Goal: Contribute content: Contribute content

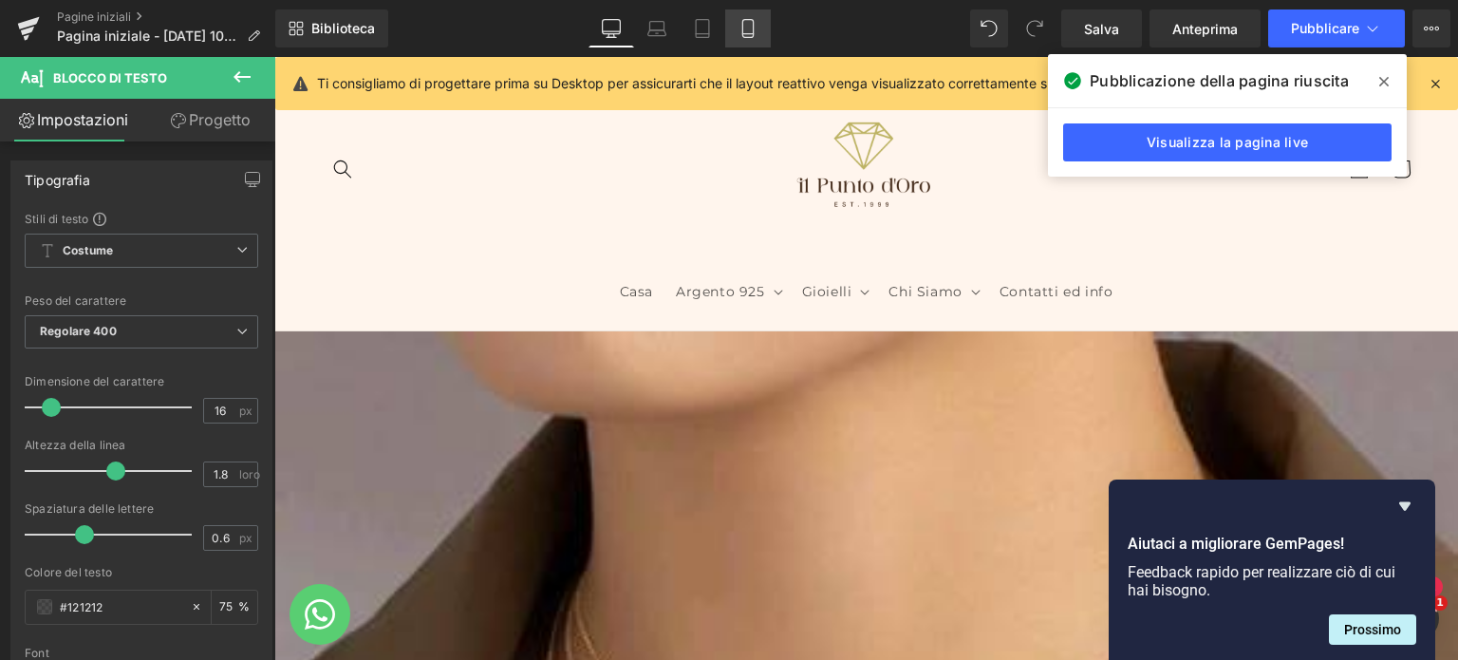
click at [741, 28] on icon at bounding box center [747, 28] width 19 height 19
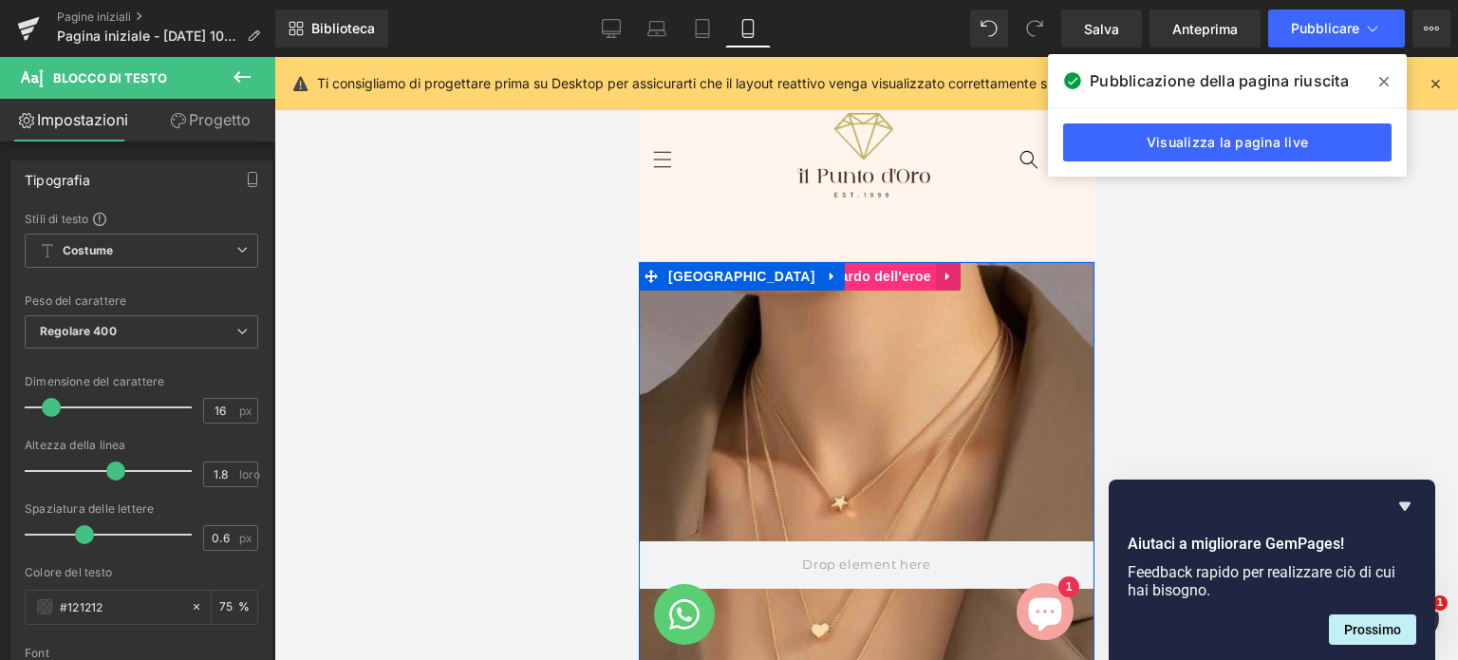
click at [840, 276] on font "Stendardo dell'eroe" at bounding box center [865, 276] width 129 height 15
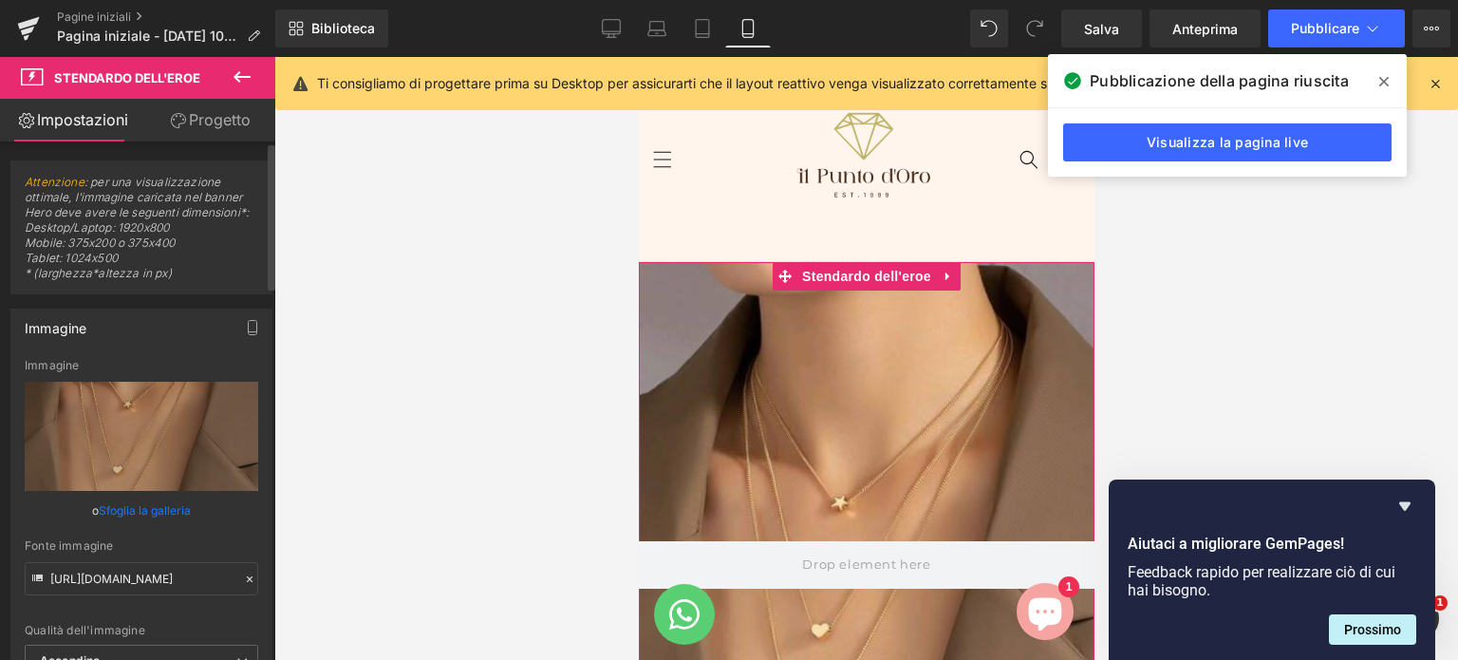
click at [165, 508] on font "Sfoglia la galleria" at bounding box center [145, 510] width 92 height 14
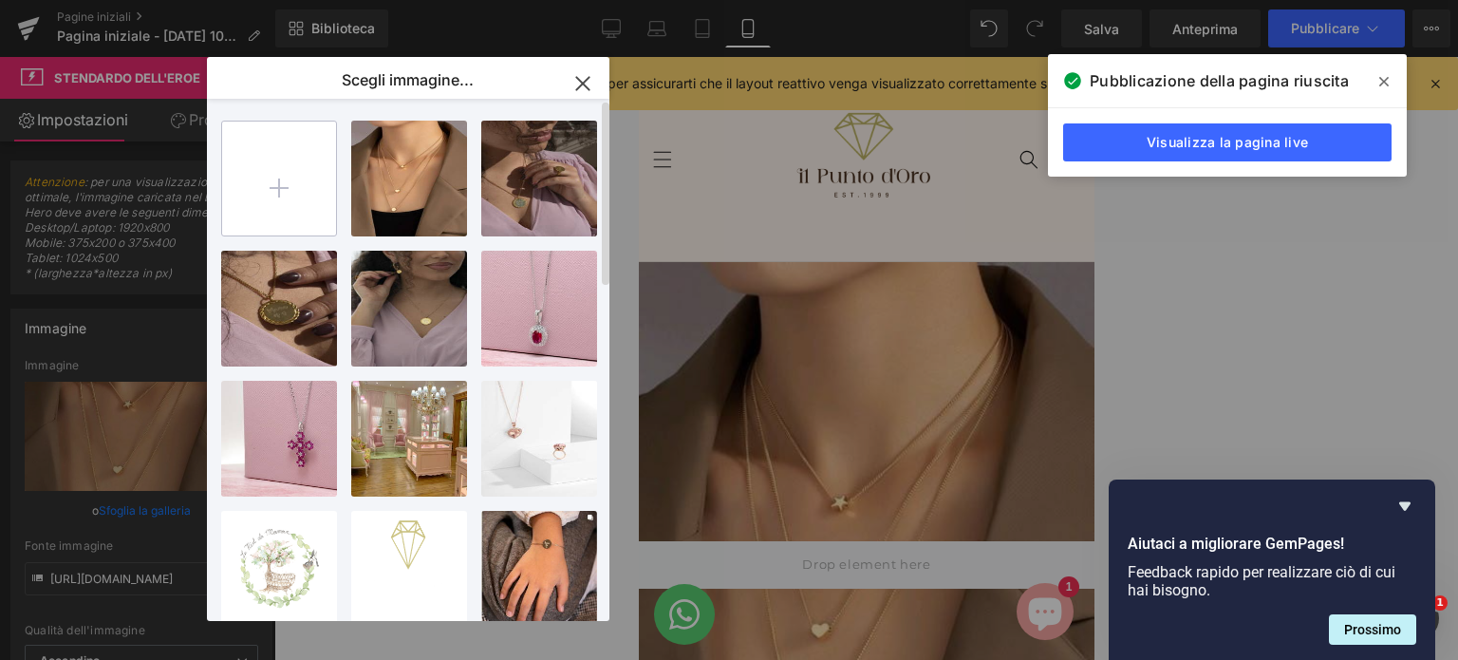
click at [267, 201] on input "file" at bounding box center [279, 178] width 114 height 114
type input "C:\fakepath\pinterest.jpeg"
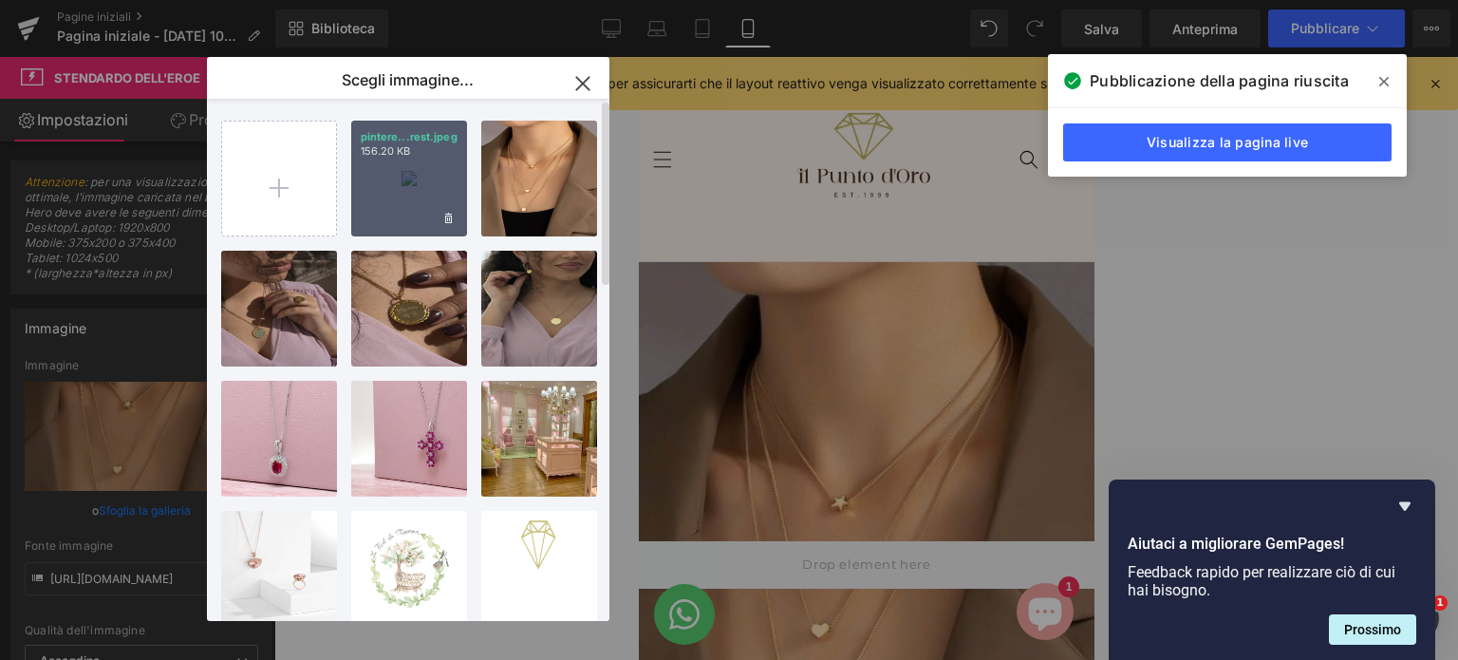
click at [436, 197] on div "pintere...rest.jpeg 156.20 KB" at bounding box center [409, 179] width 116 height 116
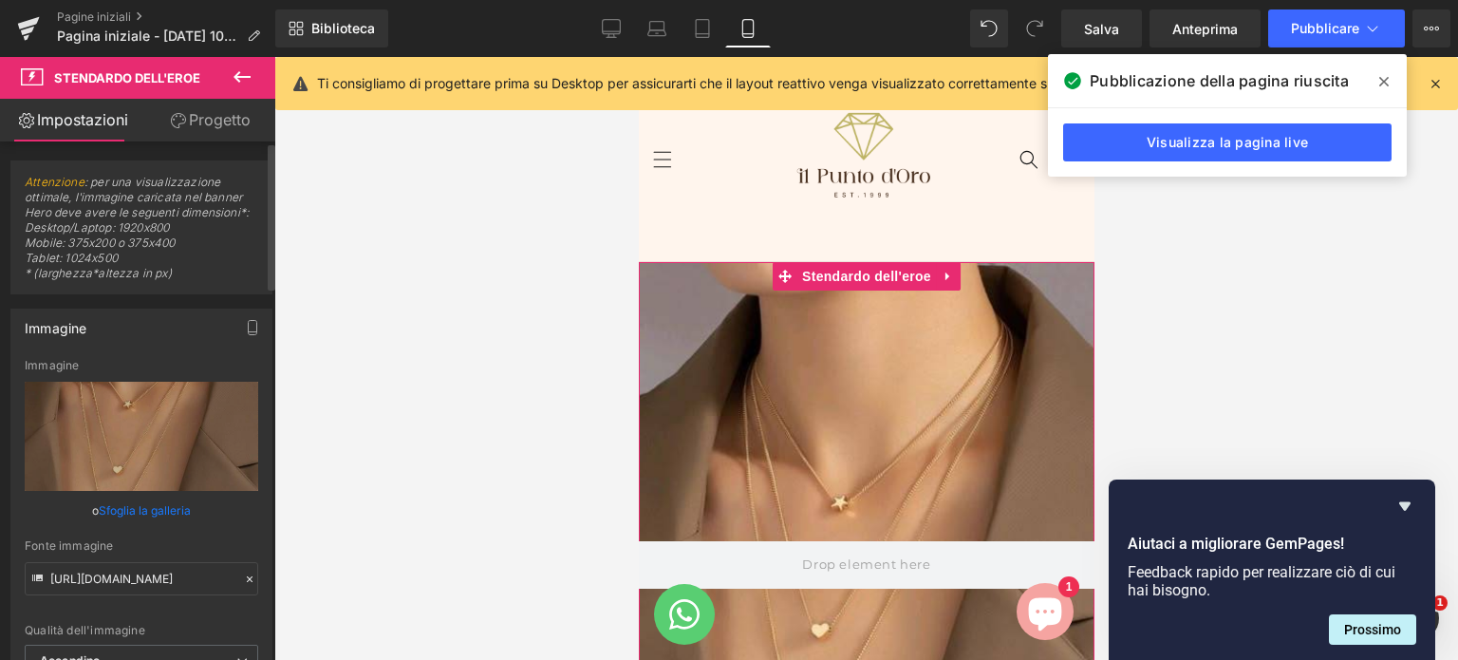
click at [137, 511] on font "Sfoglia la galleria" at bounding box center [145, 510] width 92 height 14
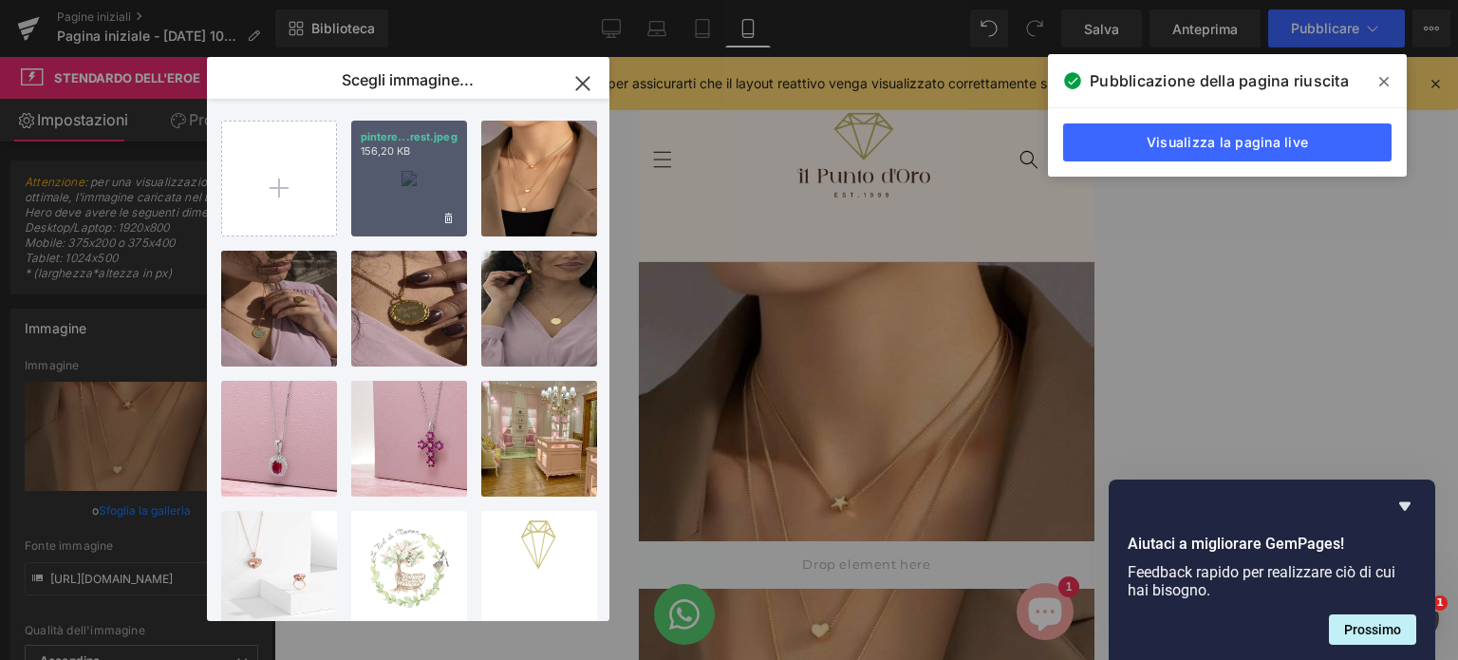
click at [406, 161] on div "pintere...rest.jpeg 156,20 KB" at bounding box center [409, 179] width 116 height 116
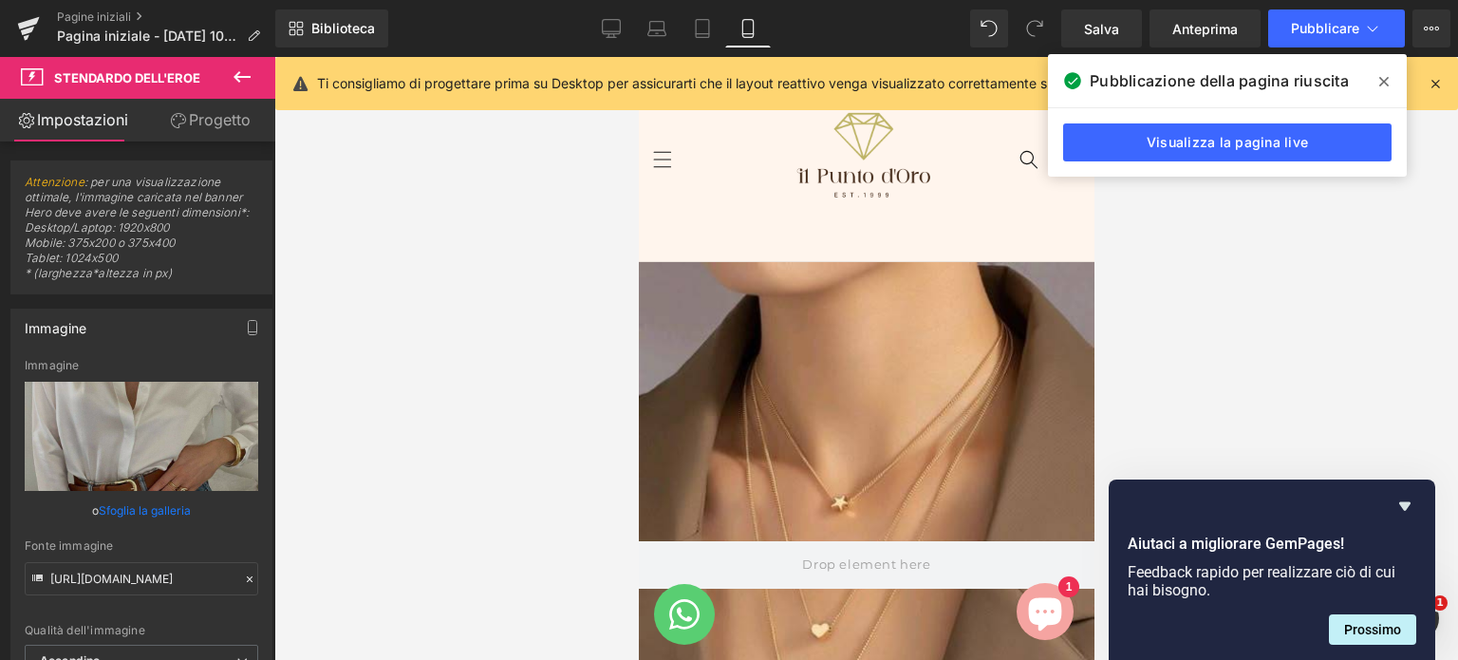
type input "[URL][DOMAIN_NAME]"
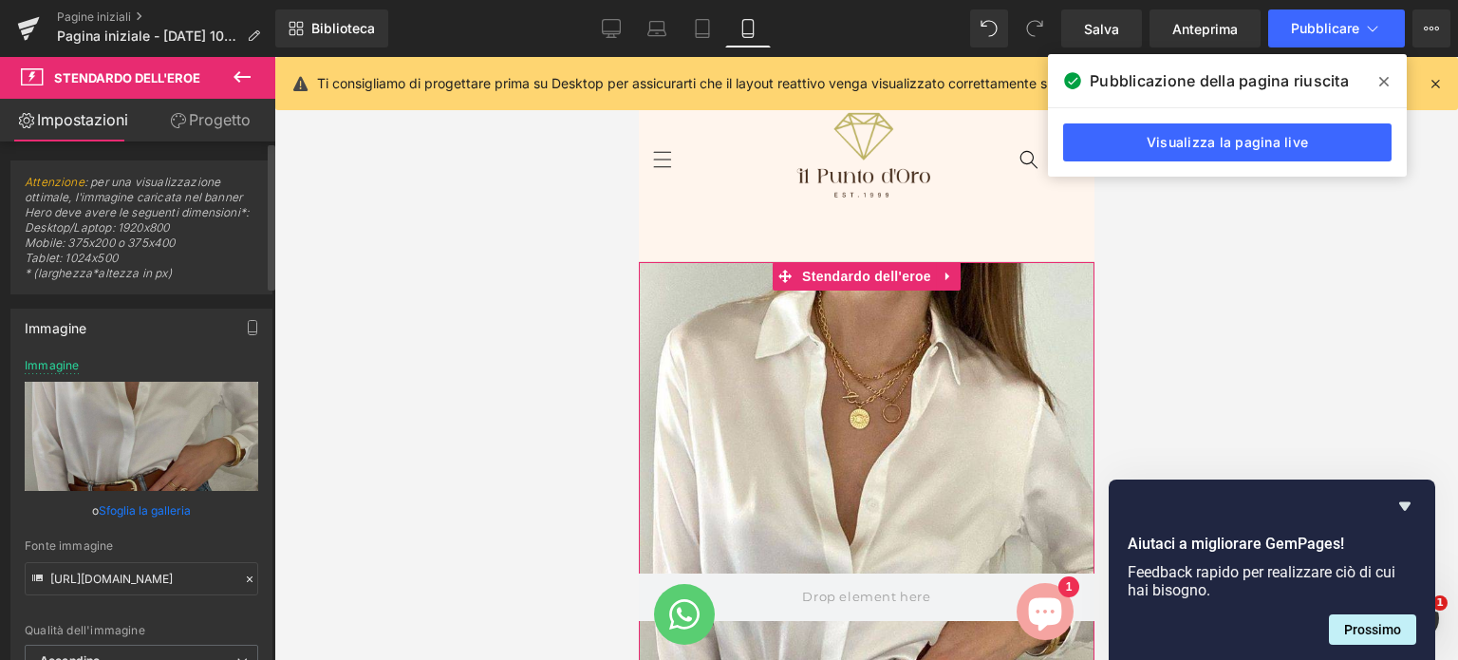
click at [118, 505] on font "Sfoglia la galleria" at bounding box center [145, 510] width 92 height 14
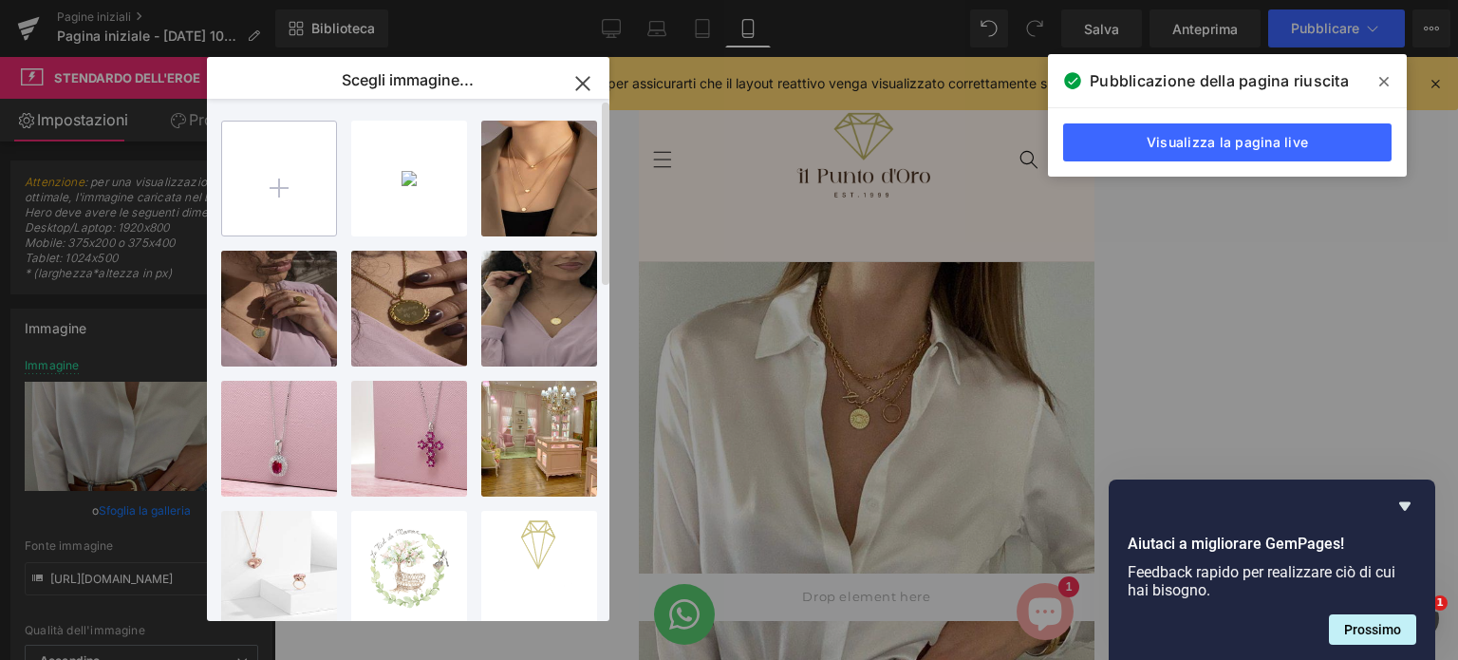
click at [266, 181] on input "file" at bounding box center [279, 178] width 114 height 114
type input "C:\fakepath\home pinterest.jpeg"
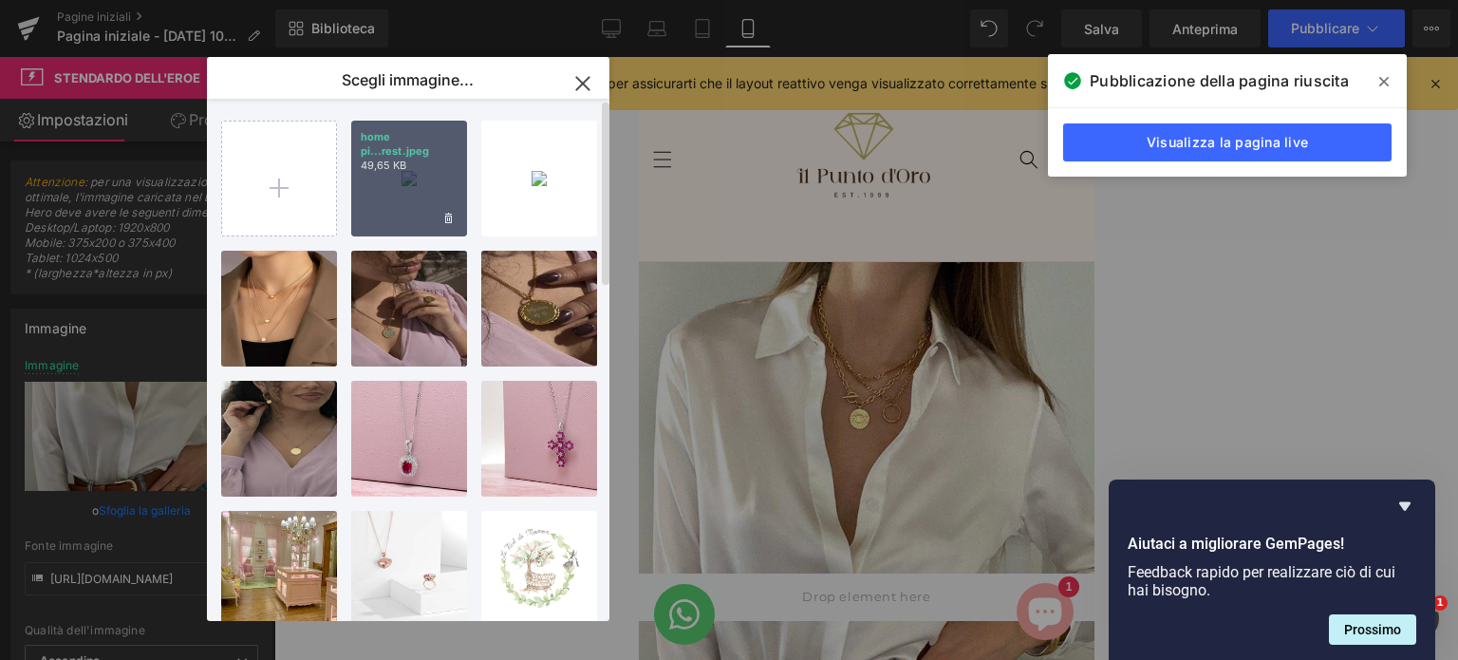
click at [423, 208] on div "home pi...rest.jpeg 49,65 KB" at bounding box center [409, 179] width 116 height 116
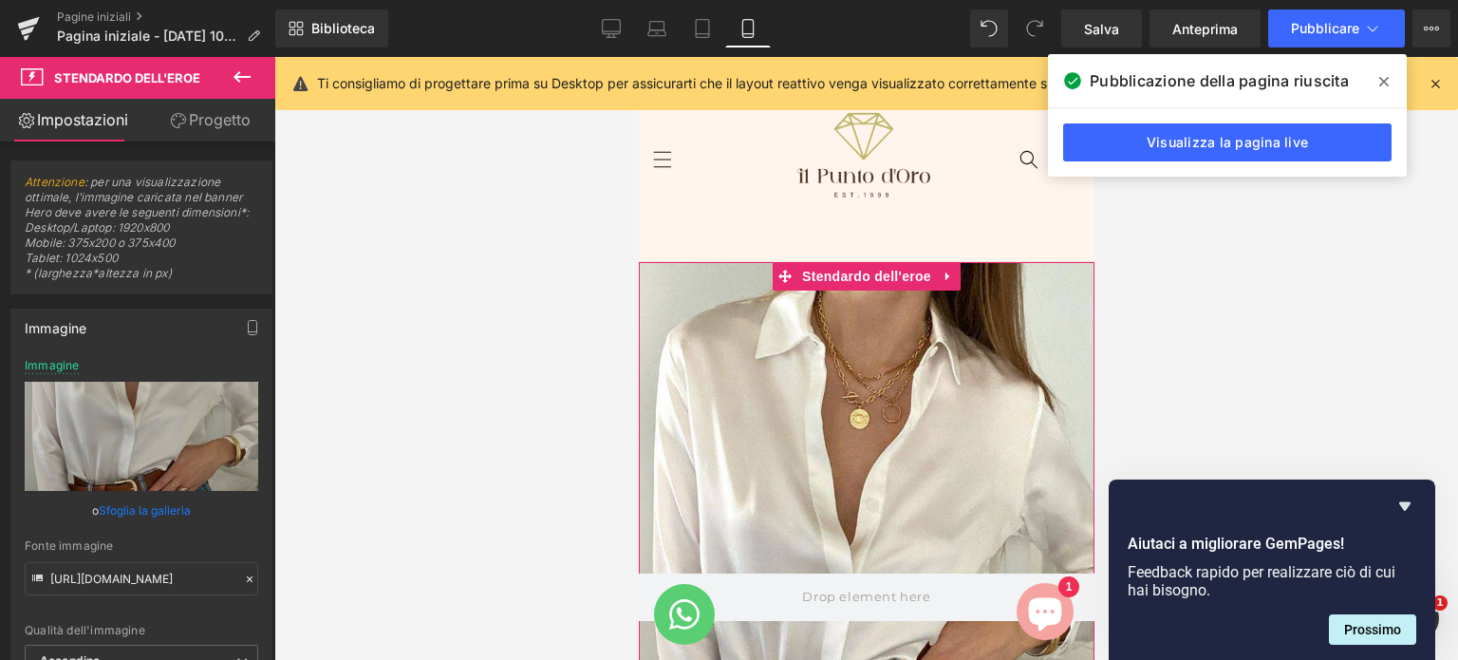
click at [161, 512] on font "Sfoglia la galleria" at bounding box center [145, 510] width 92 height 14
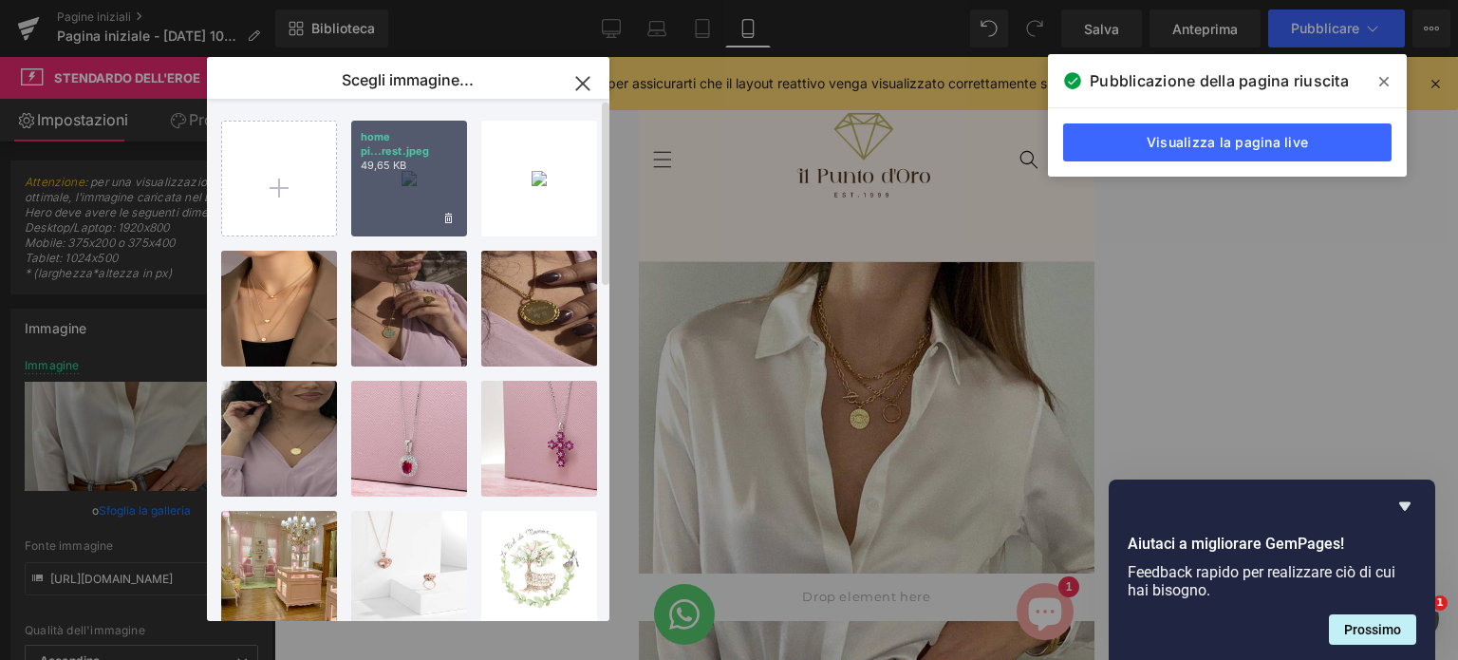
click at [424, 180] on div "home pi...rest.jpeg 49,65 KB" at bounding box center [409, 179] width 116 height 116
type input "[URL][DOMAIN_NAME]"
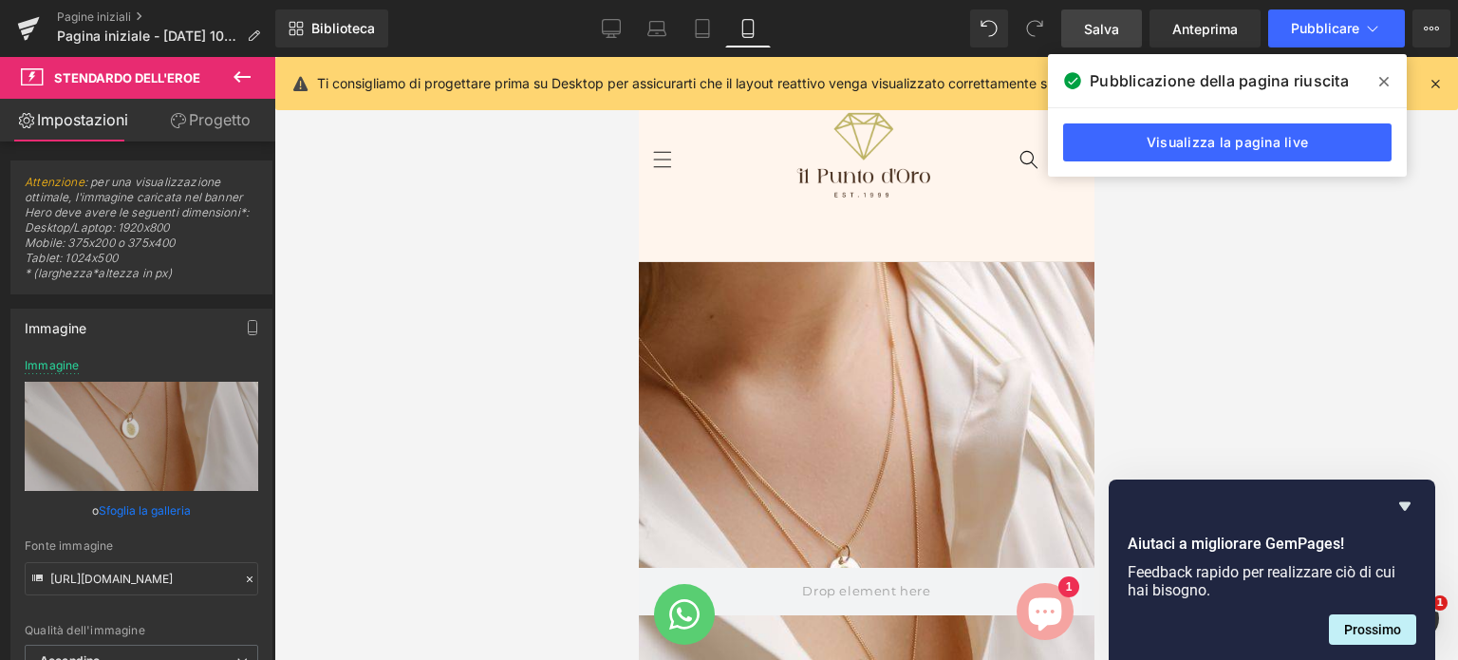
click at [1101, 22] on font "Salva" at bounding box center [1101, 29] width 35 height 16
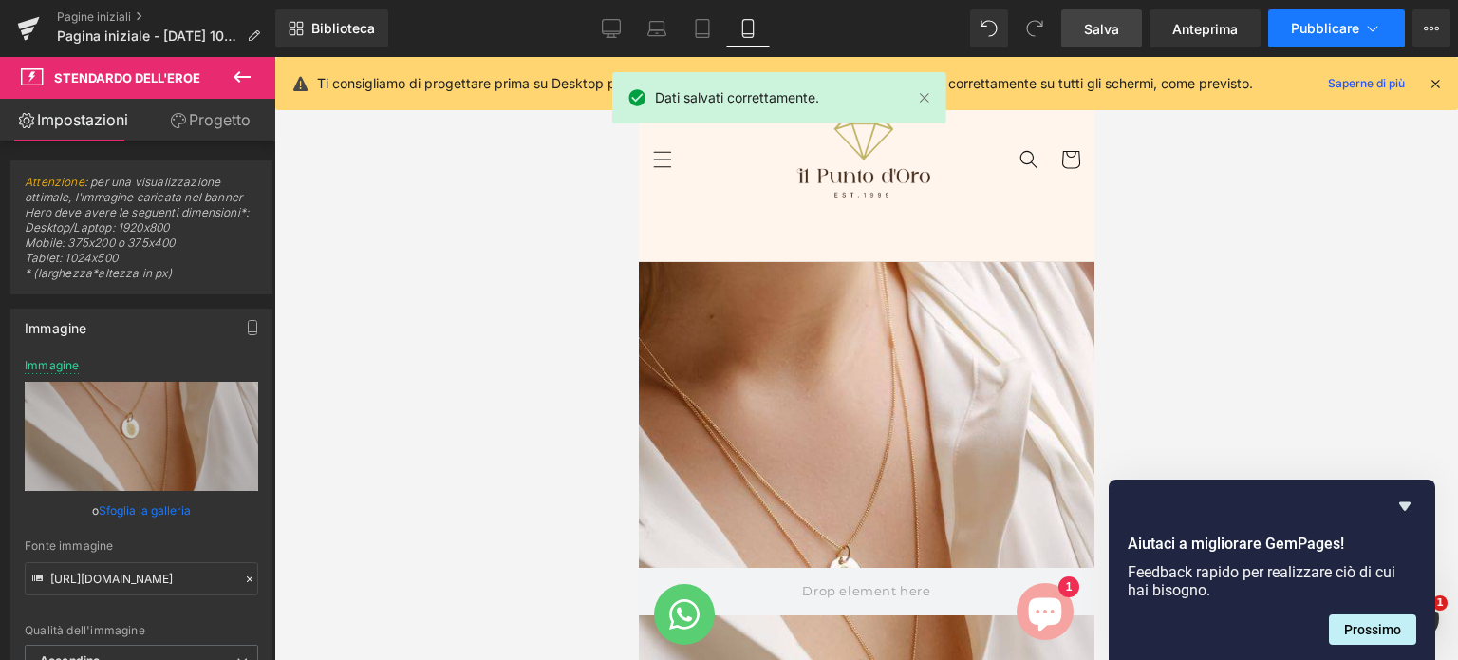
click at [1315, 27] on font "Pubblicare" at bounding box center [1325, 28] width 68 height 16
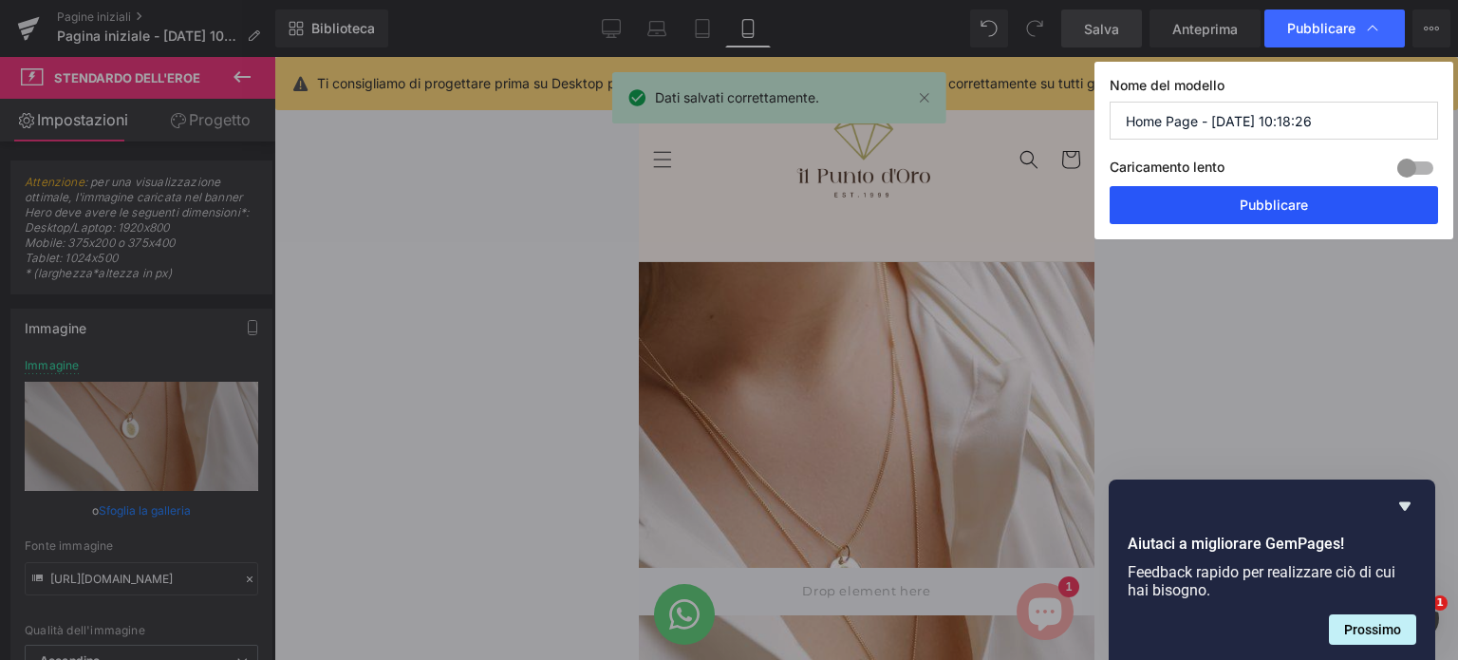
click at [1292, 196] on font "Pubblicare" at bounding box center [1273, 204] width 68 height 16
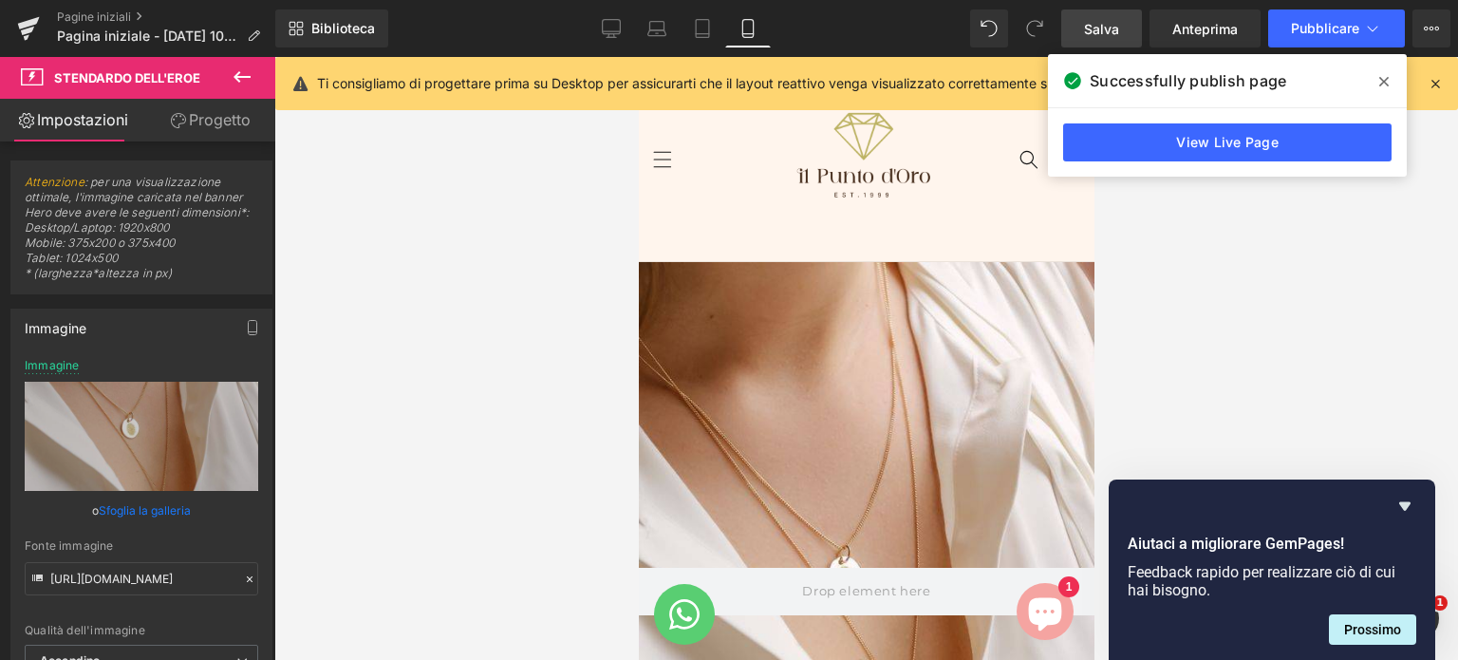
click at [1388, 82] on span at bounding box center [1383, 81] width 30 height 30
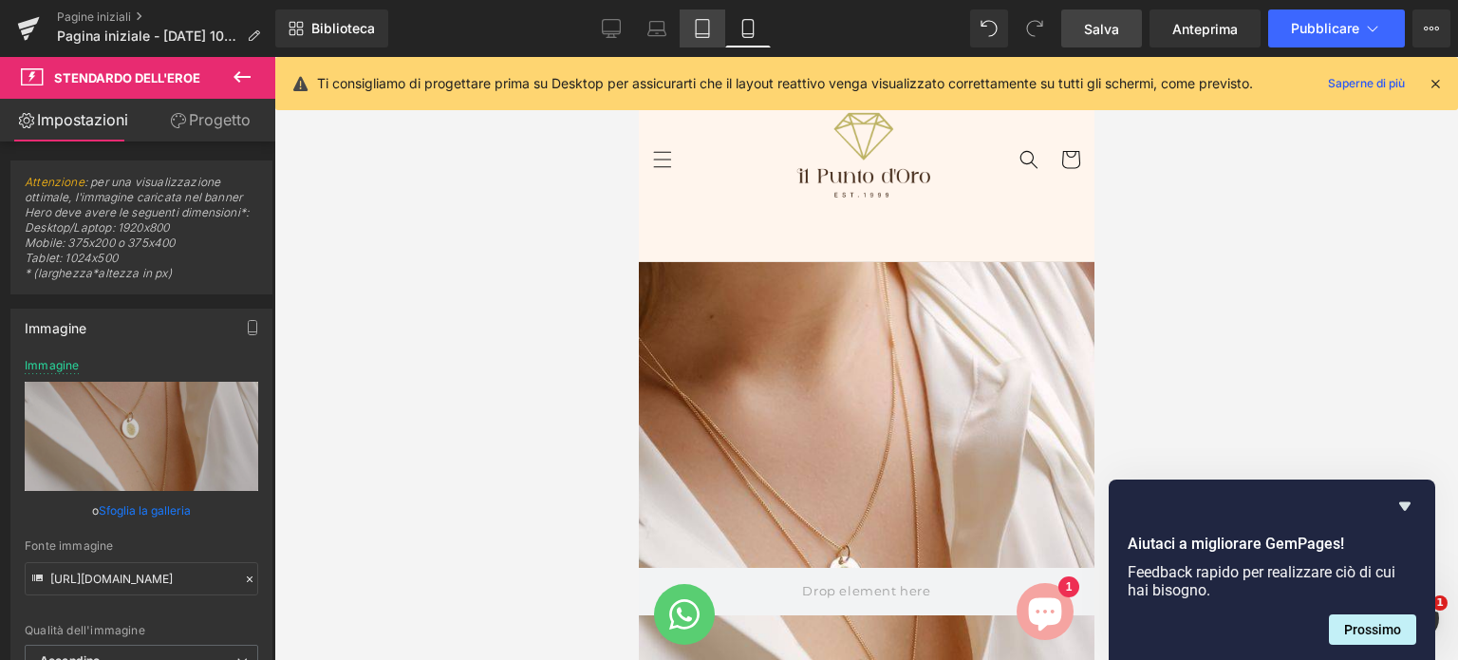
click at [704, 29] on icon at bounding box center [702, 28] width 19 height 19
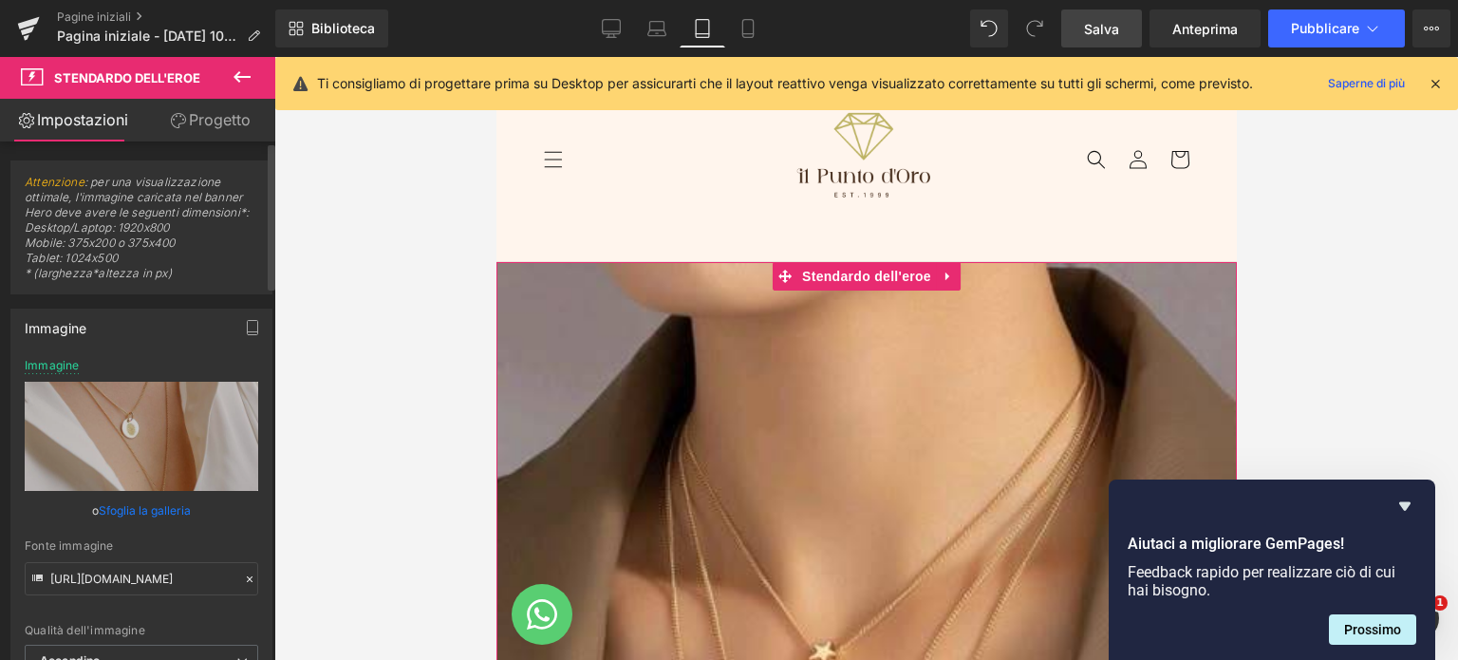
click at [132, 510] on font "Sfoglia la galleria" at bounding box center [145, 510] width 92 height 14
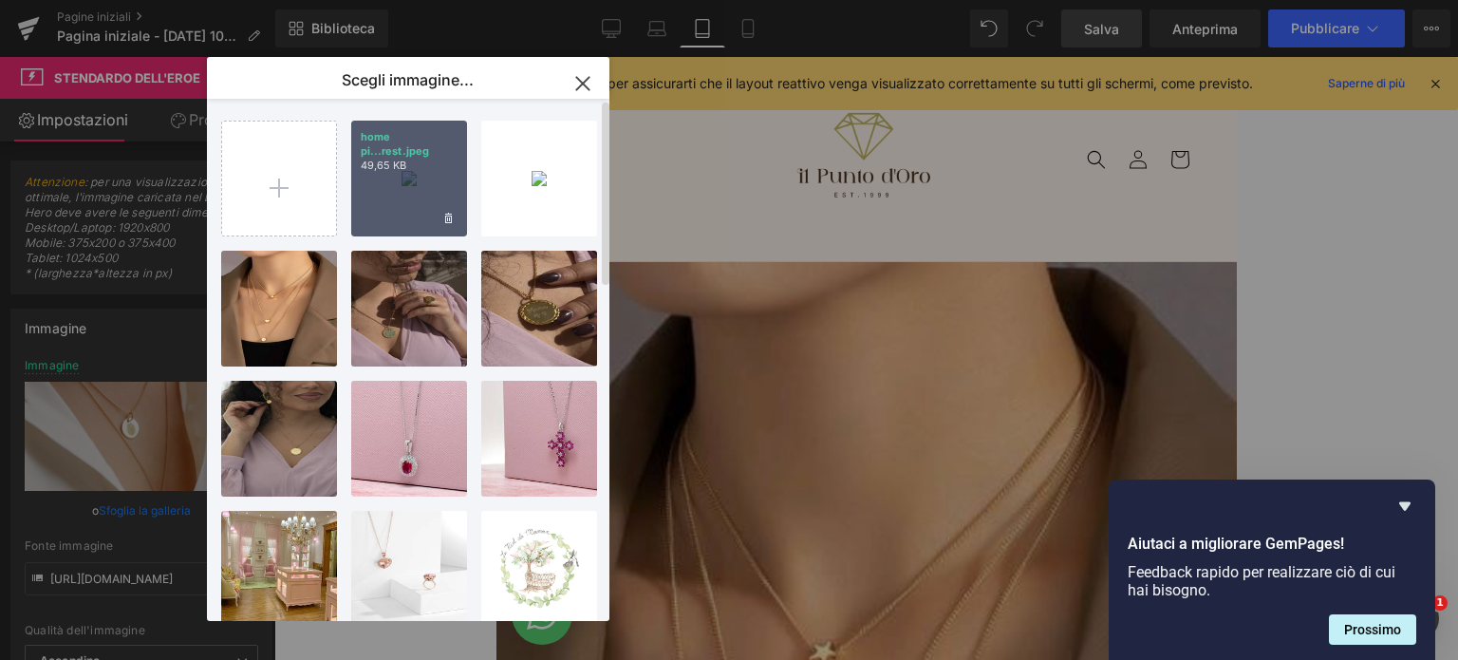
click at [410, 190] on div "home pi...rest.jpeg 49,65 KB" at bounding box center [409, 179] width 116 height 116
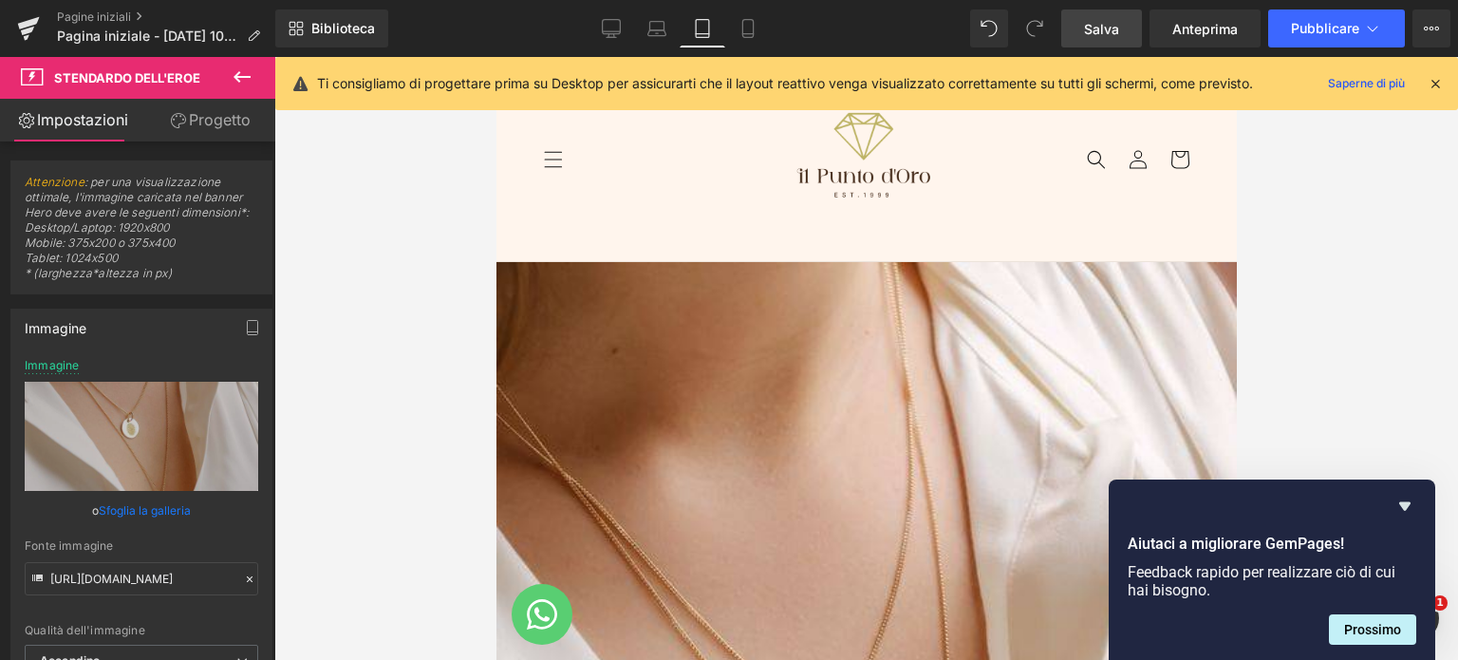
click at [1099, 31] on font "Salva" at bounding box center [1101, 29] width 35 height 16
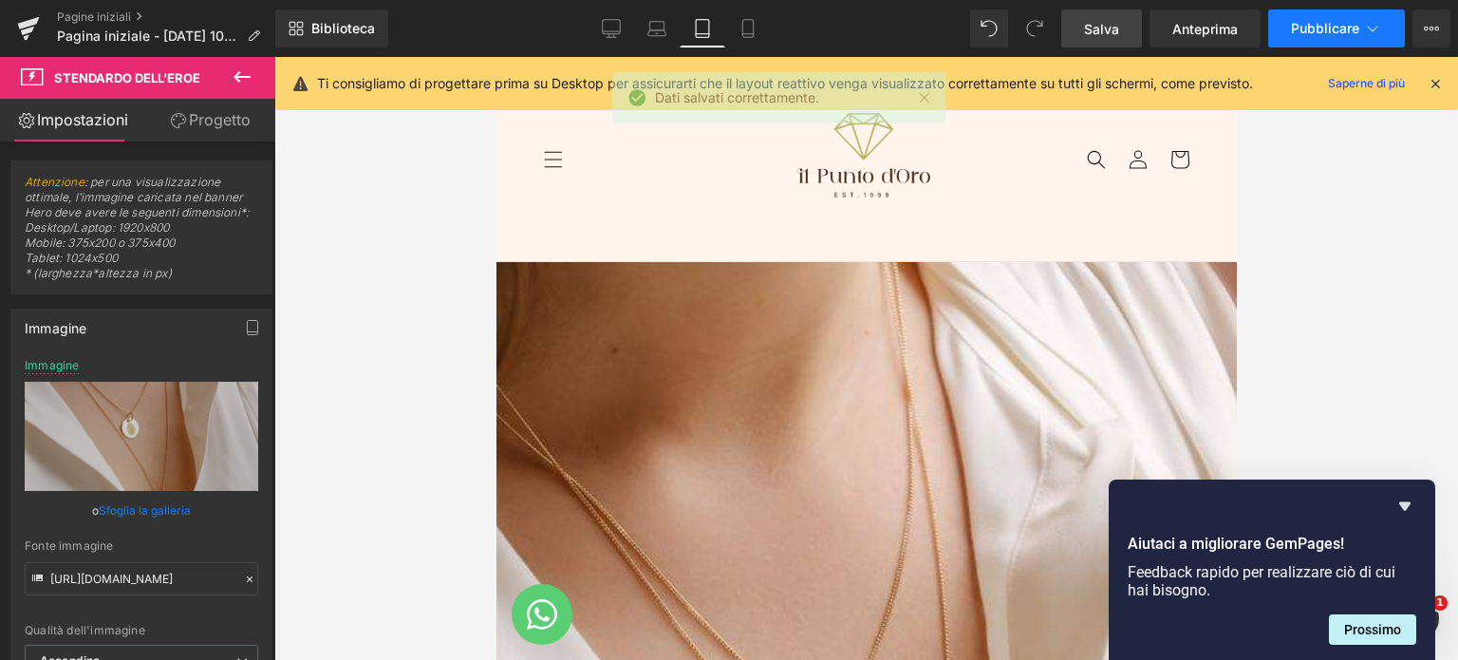
click at [1318, 37] on button "Pubblicare" at bounding box center [1336, 28] width 137 height 38
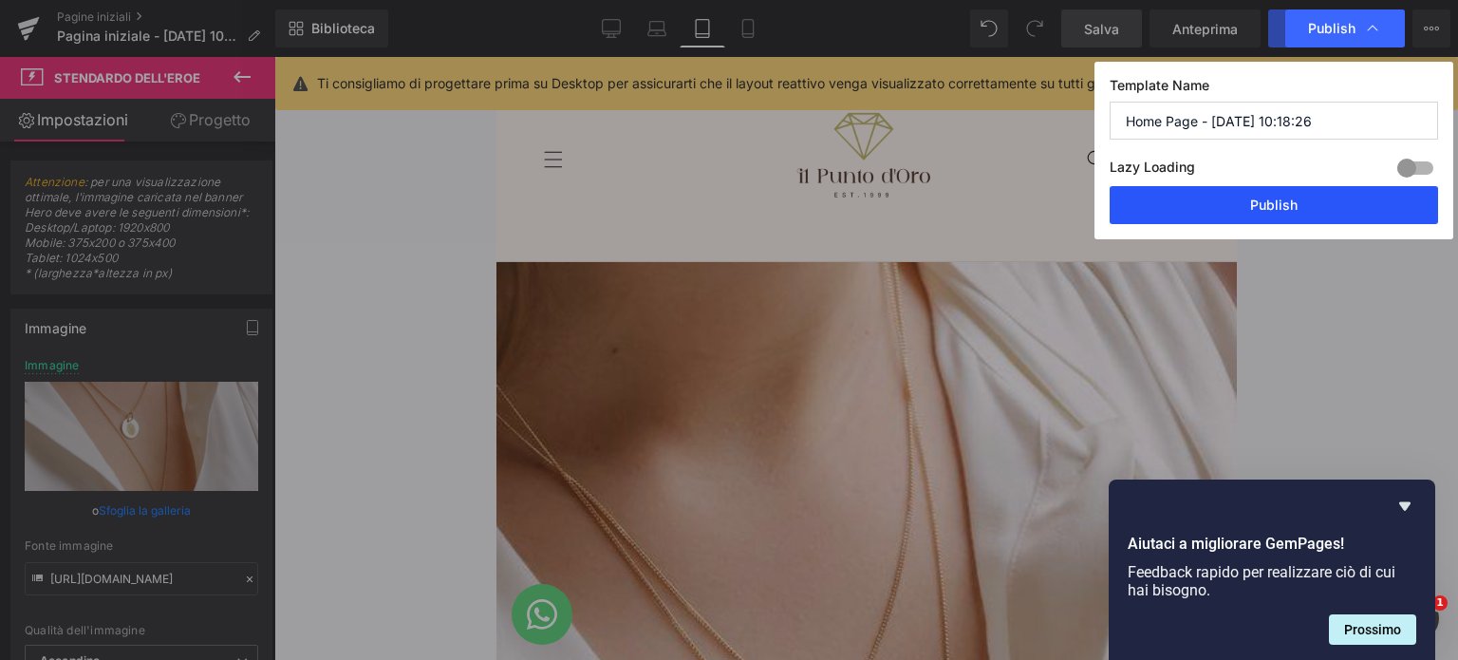
click at [1330, 213] on button "Publish" at bounding box center [1273, 205] width 328 height 38
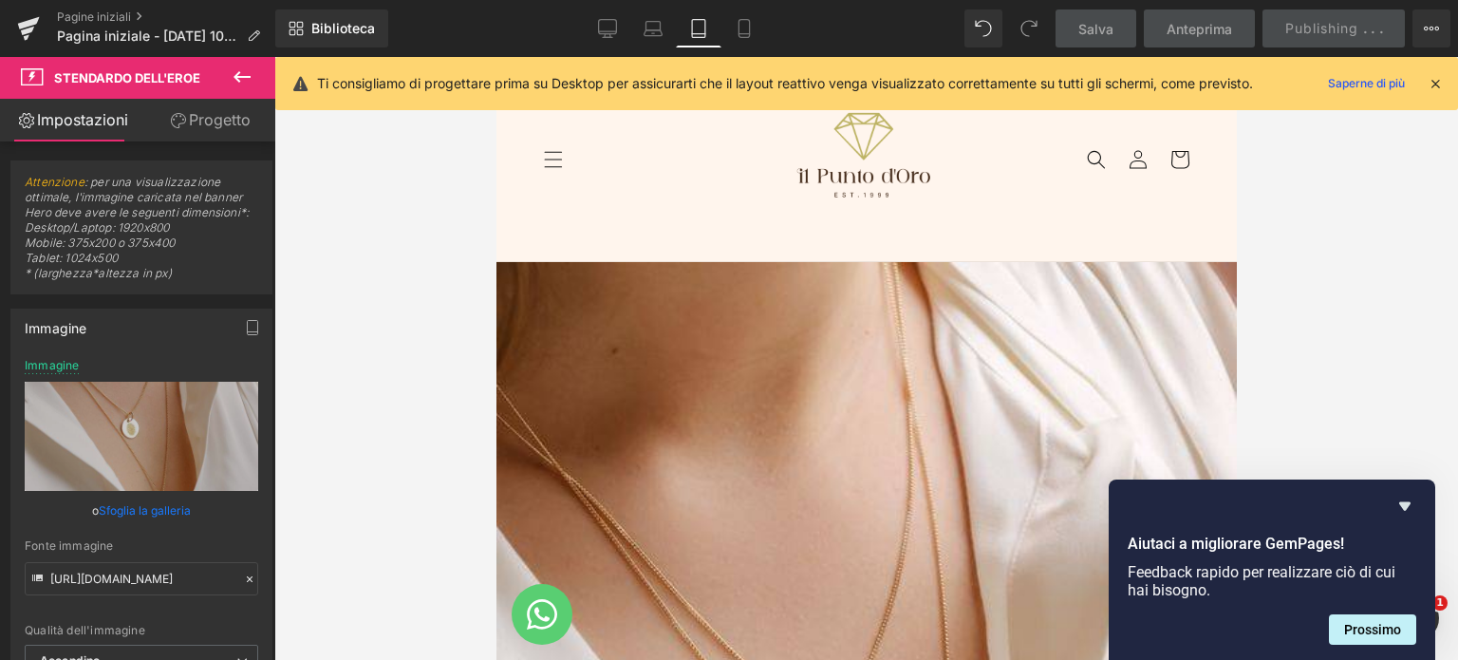
click at [1389, 443] on div at bounding box center [865, 358] width 1183 height 603
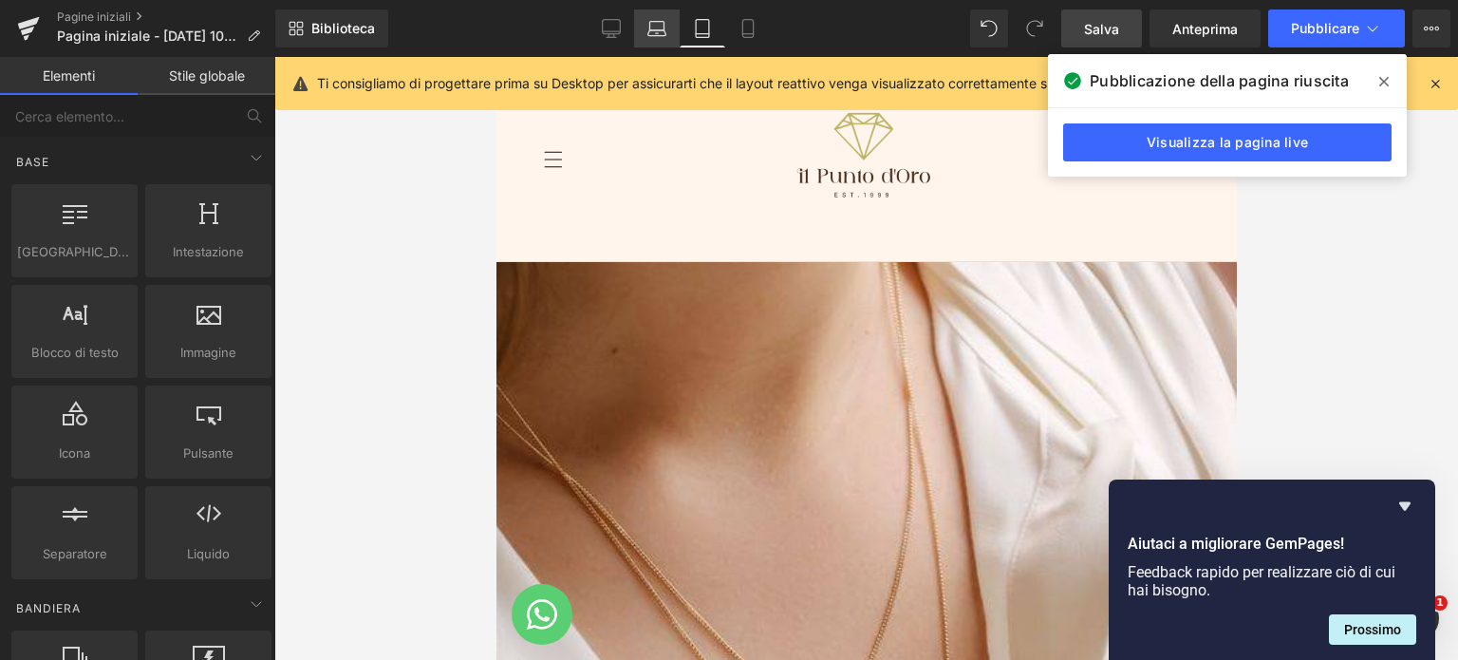
click at [664, 33] on icon at bounding box center [656, 33] width 18 height 6
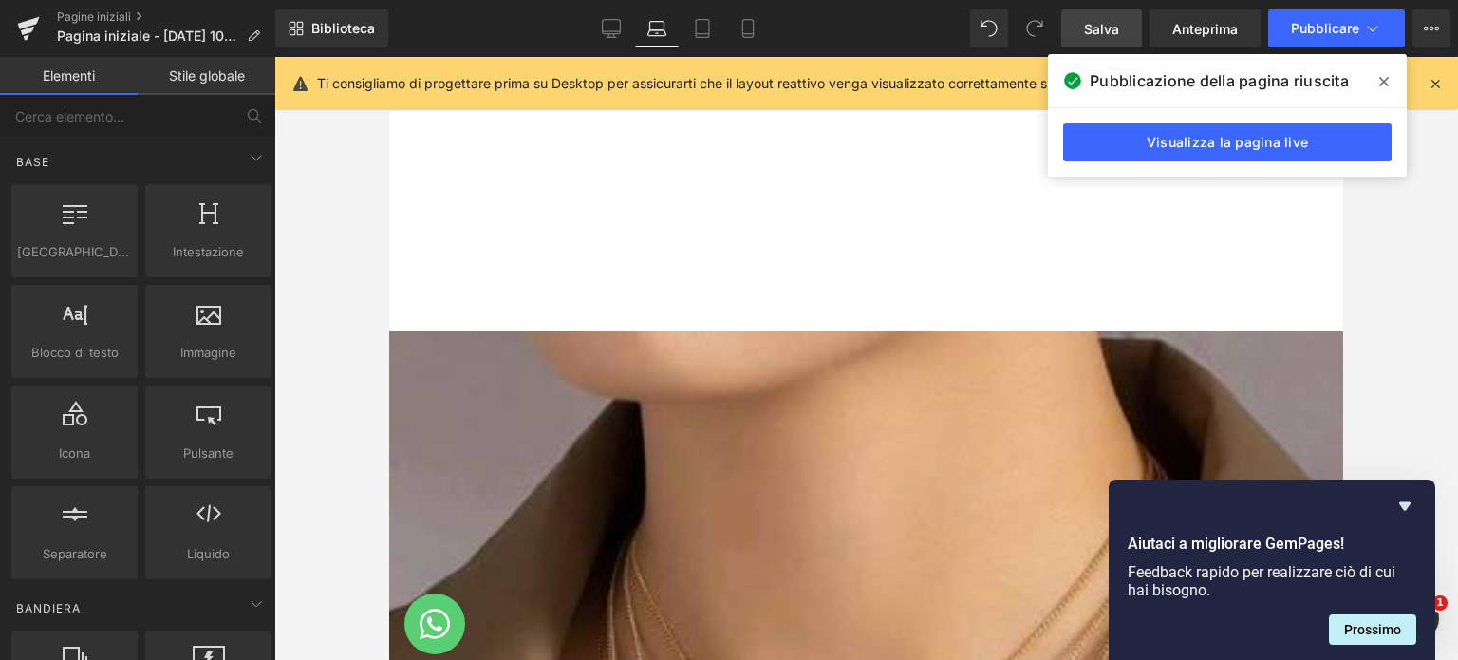
scroll to position [273, 0]
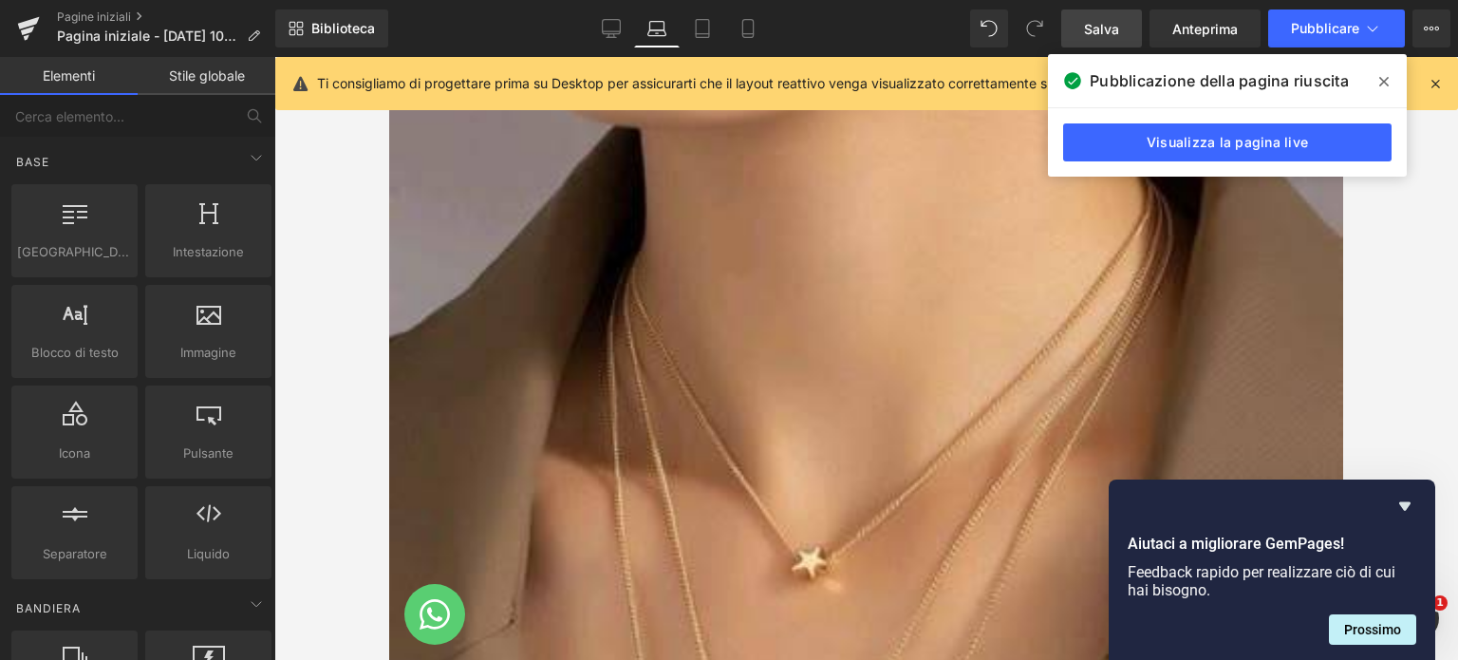
click at [649, 23] on icon at bounding box center [656, 26] width 14 height 9
click at [1375, 76] on span at bounding box center [1383, 81] width 30 height 30
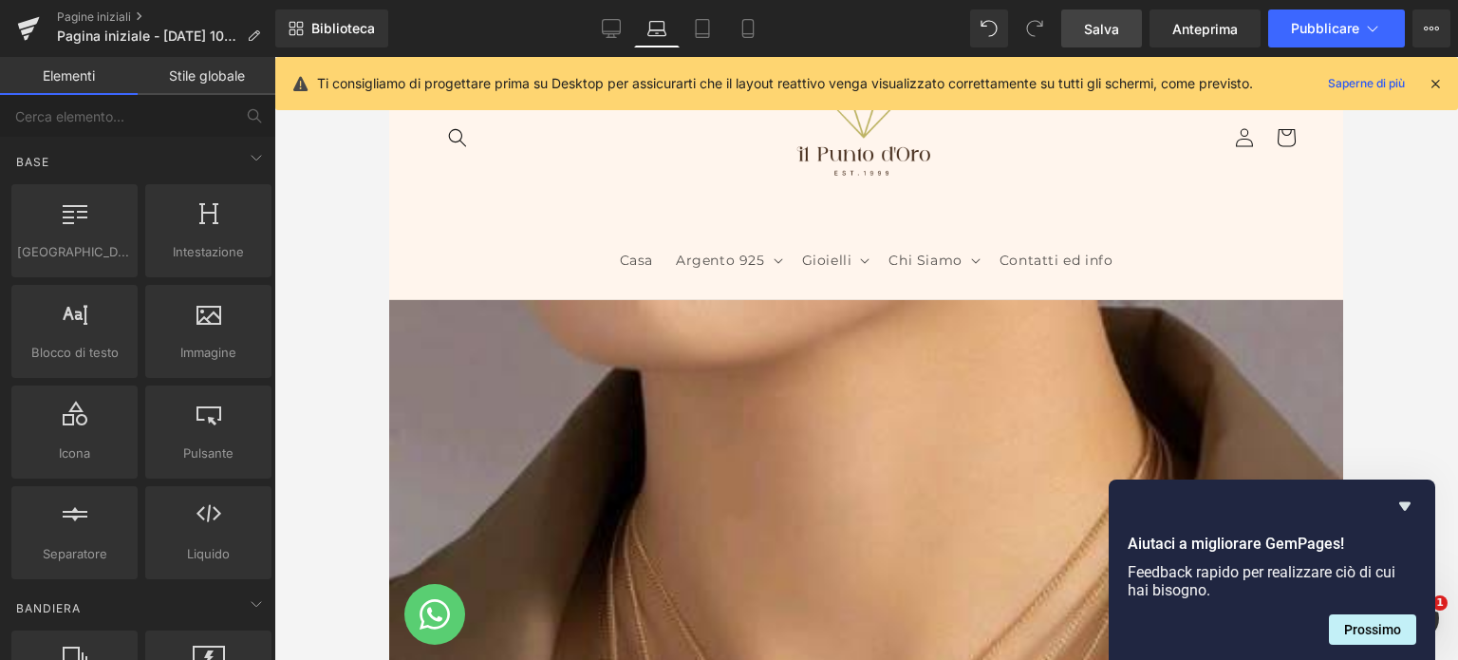
scroll to position [0, 0]
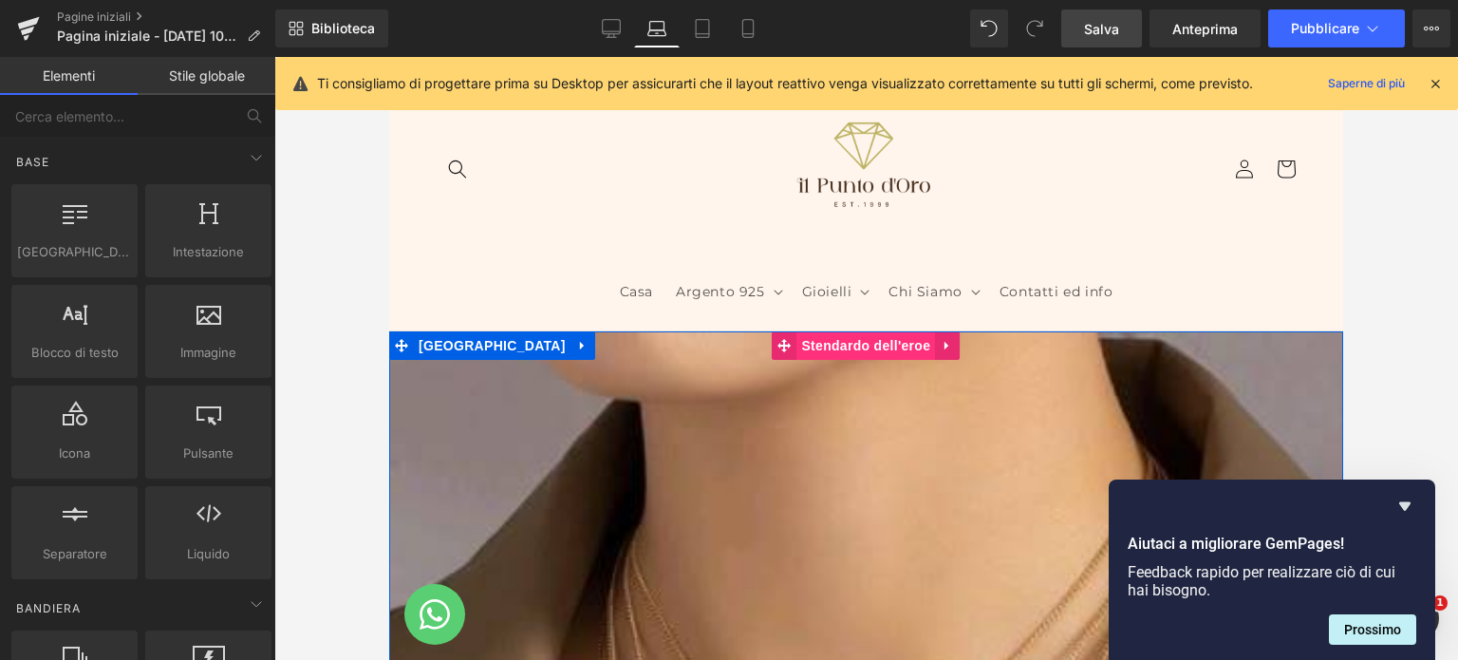
click at [853, 343] on font "Stendardo dell'eroe" at bounding box center [865, 345] width 129 height 15
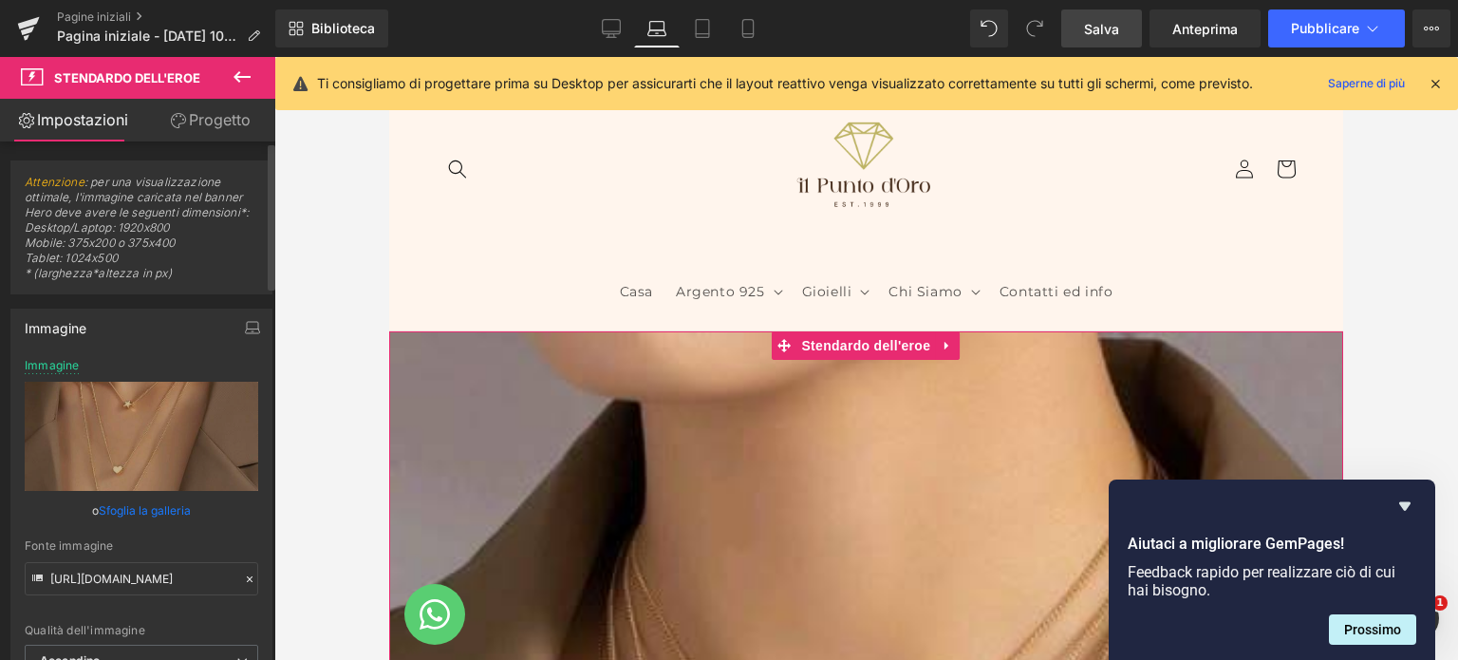
click at [140, 504] on font "Sfoglia la galleria" at bounding box center [145, 510] width 92 height 14
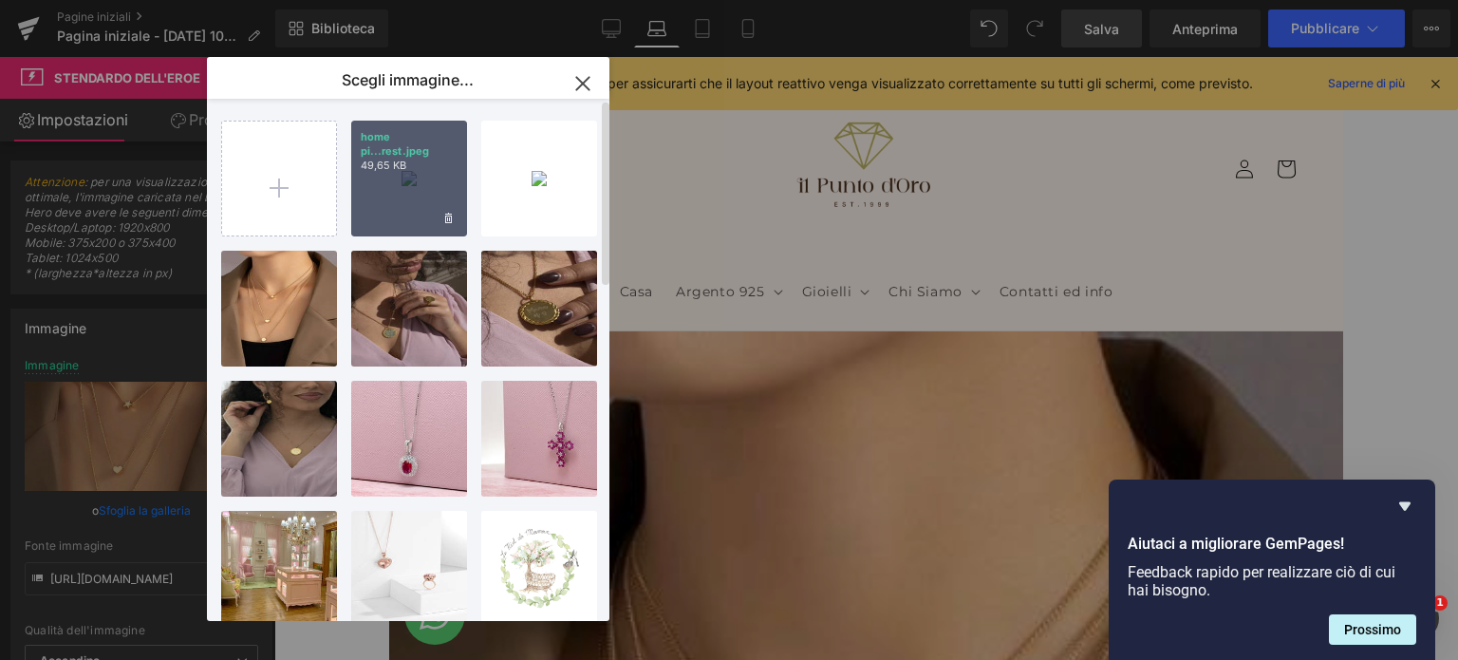
click at [427, 201] on div "home pi...rest.jpeg 49,65 KB" at bounding box center [409, 179] width 116 height 116
type input "[URL][DOMAIN_NAME]"
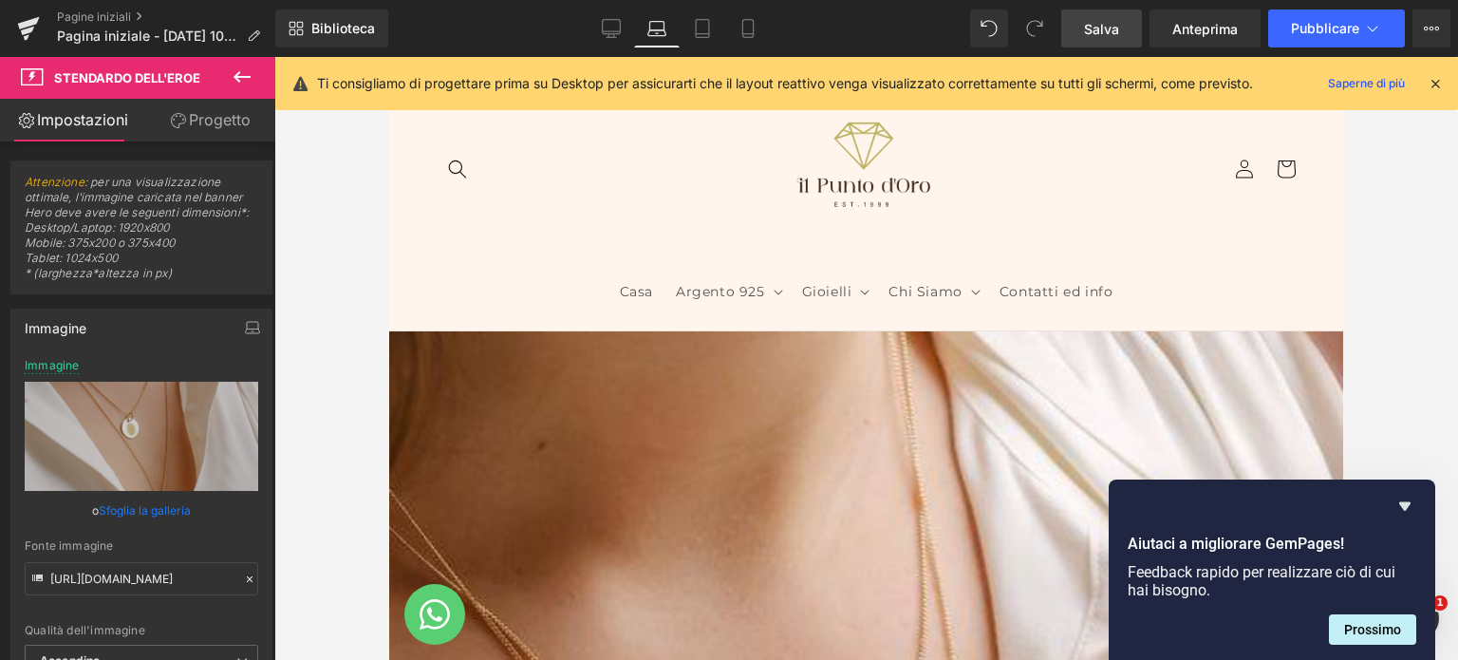
click at [1110, 28] on font "Salva" at bounding box center [1101, 29] width 35 height 16
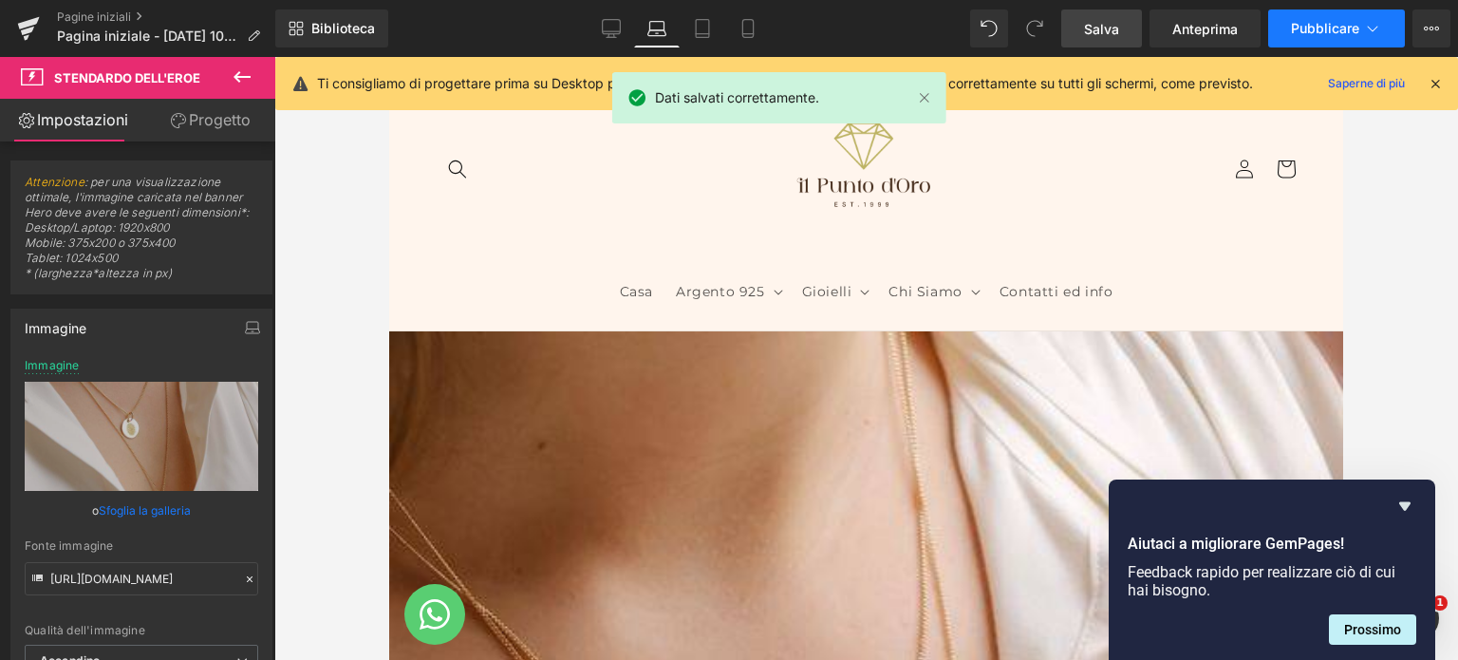
click at [1317, 32] on font "Pubblicare" at bounding box center [1325, 28] width 68 height 16
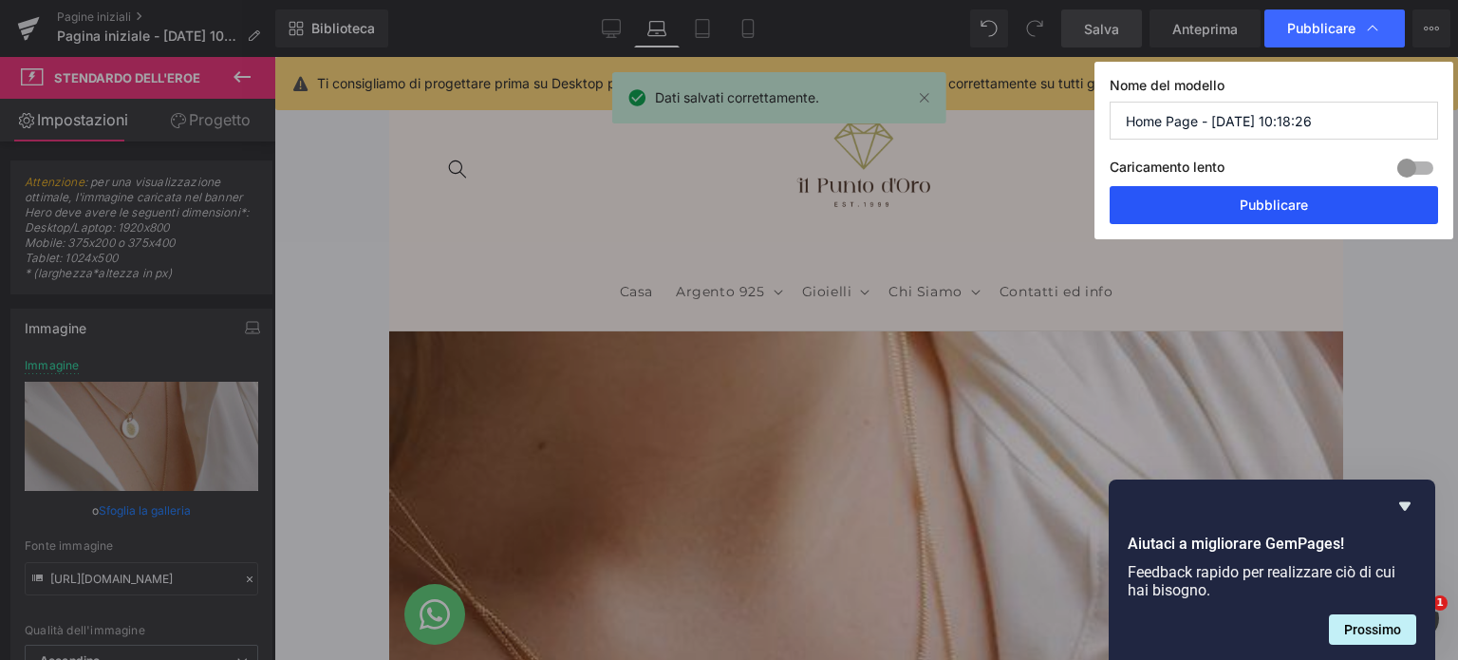
click at [1260, 201] on font "Pubblicare" at bounding box center [1273, 204] width 68 height 16
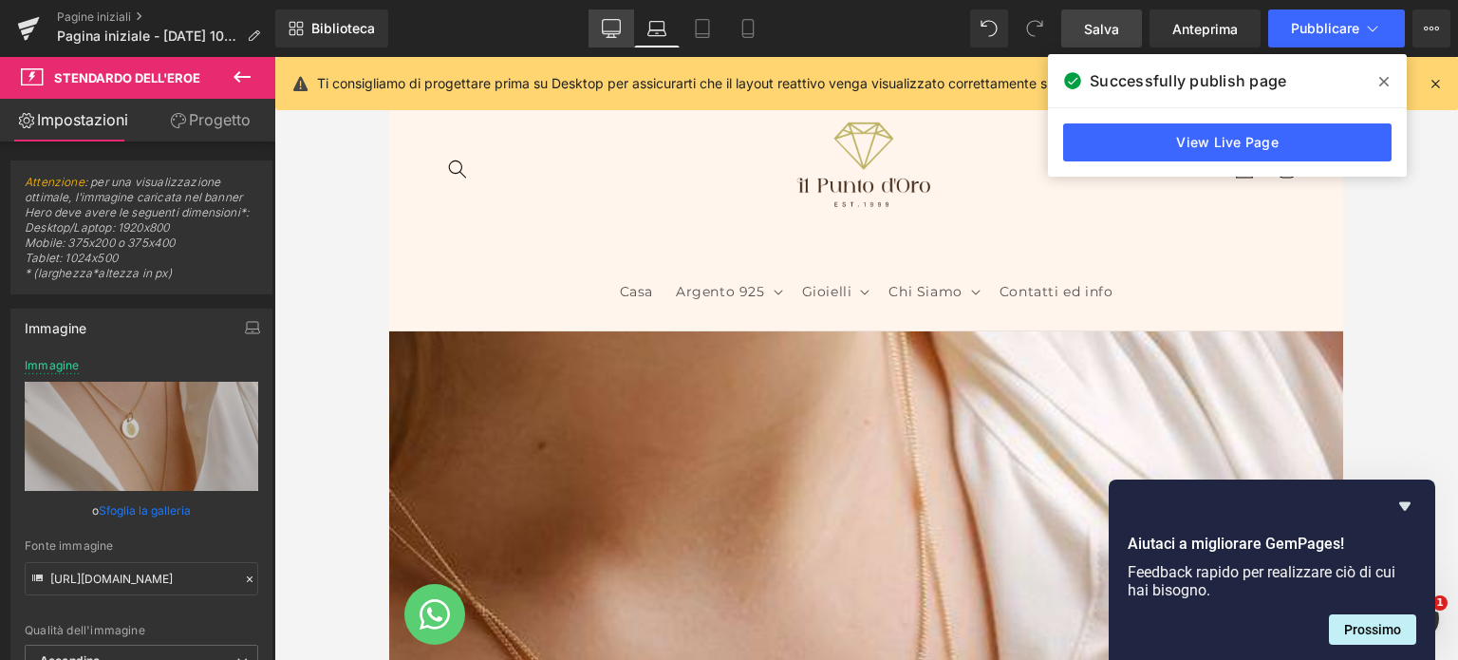
click at [619, 26] on icon at bounding box center [611, 28] width 19 height 19
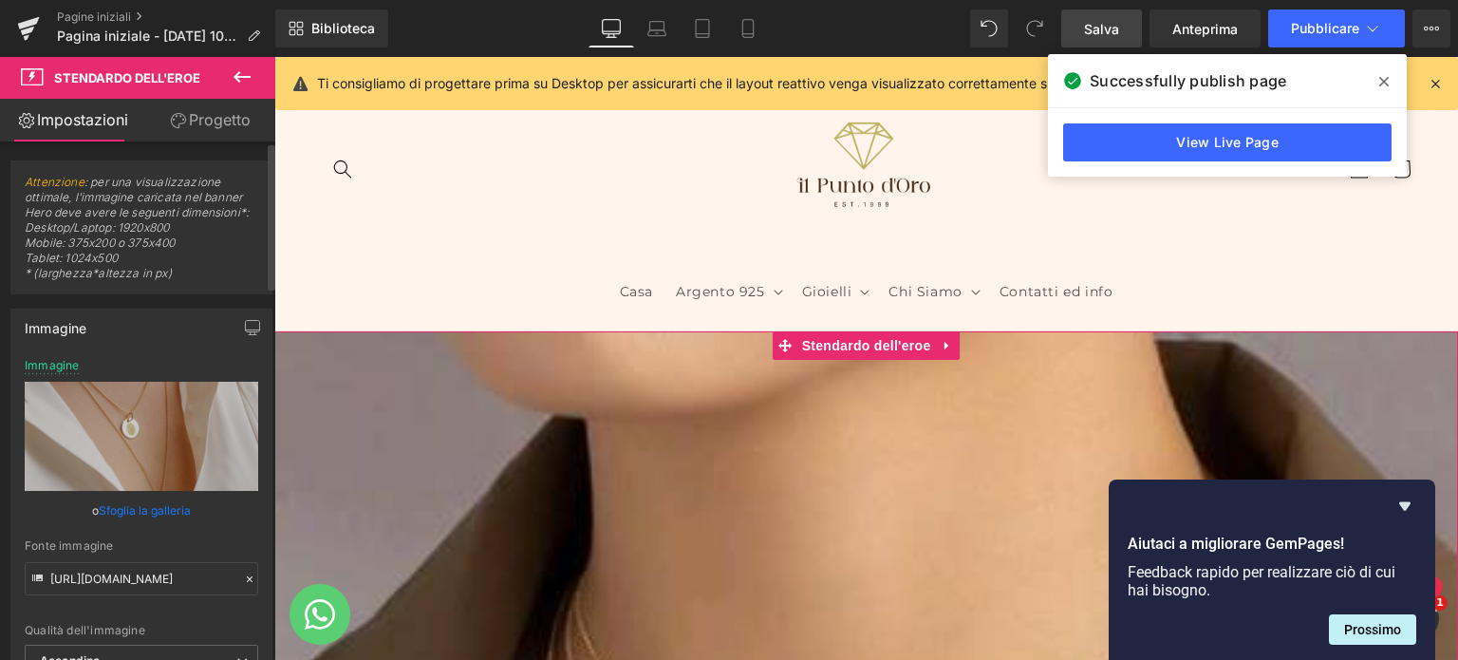
click at [139, 510] on font "Sfoglia la galleria" at bounding box center [145, 510] width 92 height 14
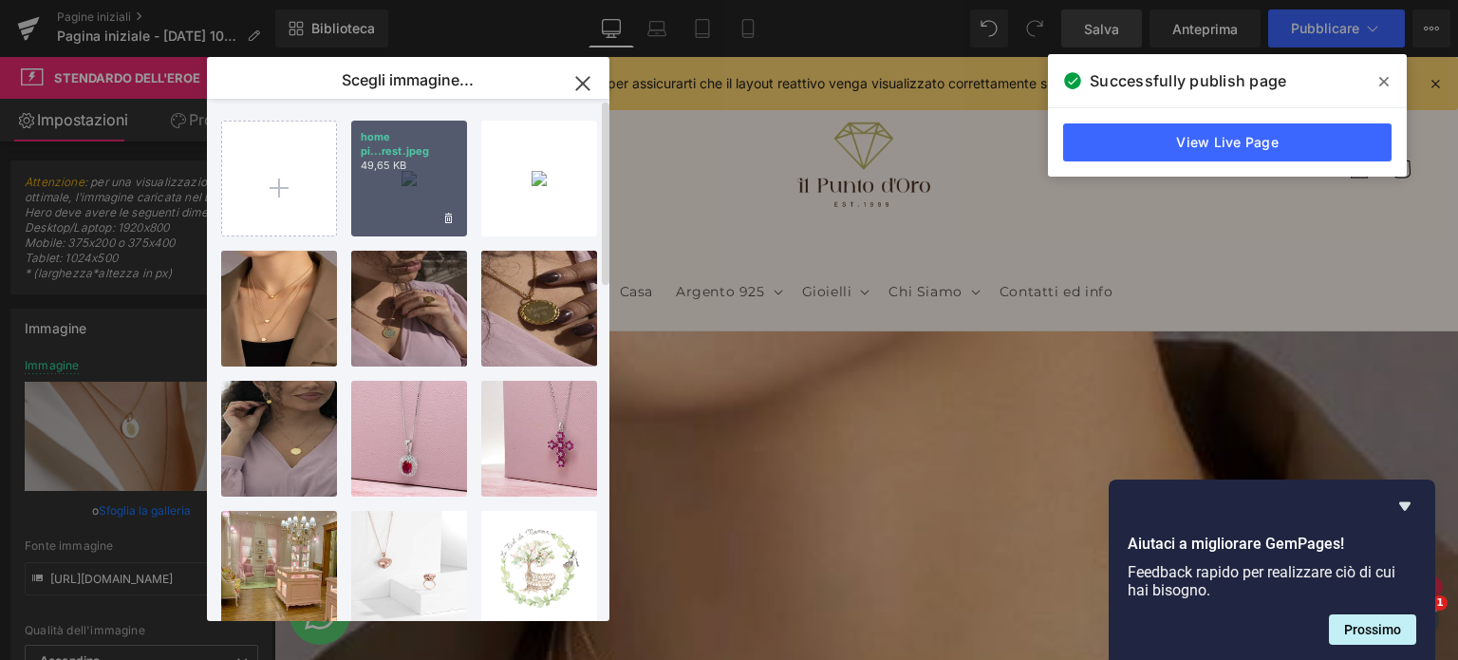
click at [404, 215] on div "home pi...rest.jpeg 49,65 KB" at bounding box center [409, 179] width 116 height 116
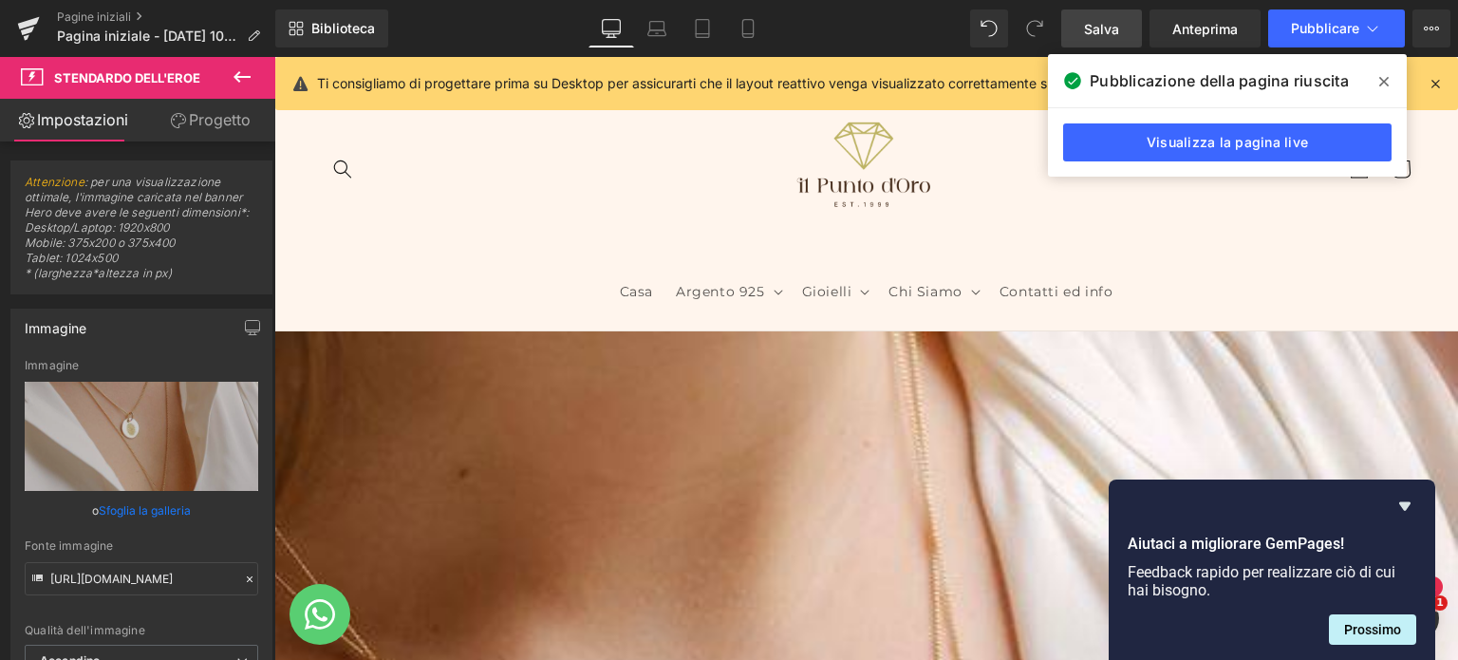
click at [1080, 25] on link "Salva" at bounding box center [1101, 28] width 81 height 38
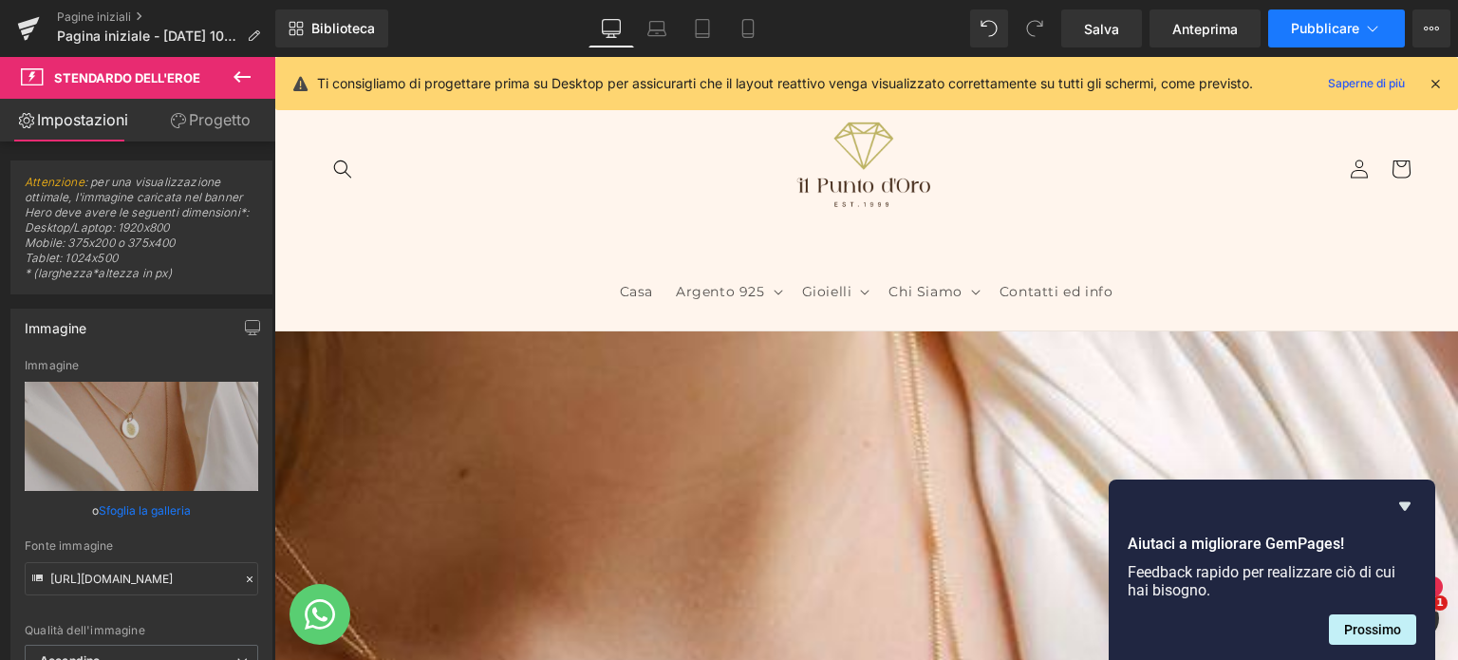
click at [1312, 24] on font "Pubblicare" at bounding box center [1325, 28] width 68 height 16
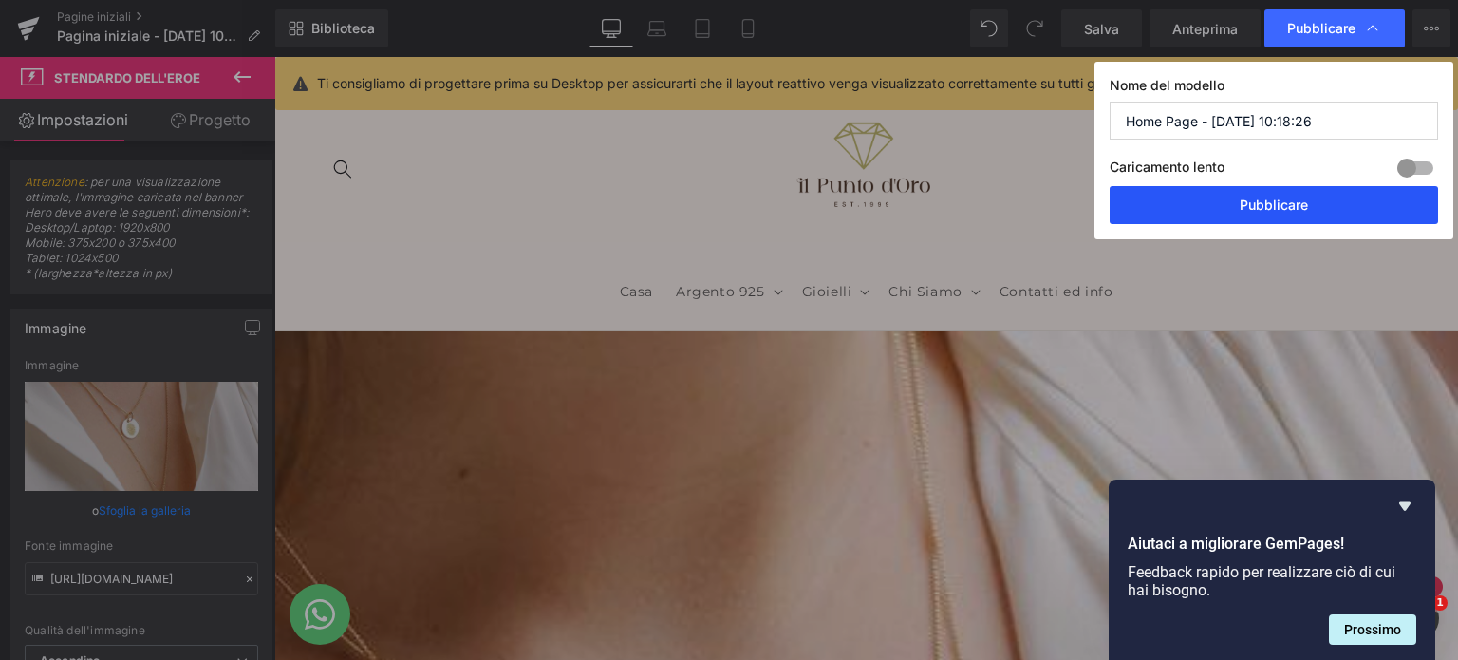
click at [1253, 198] on font "Pubblicare" at bounding box center [1273, 204] width 68 height 16
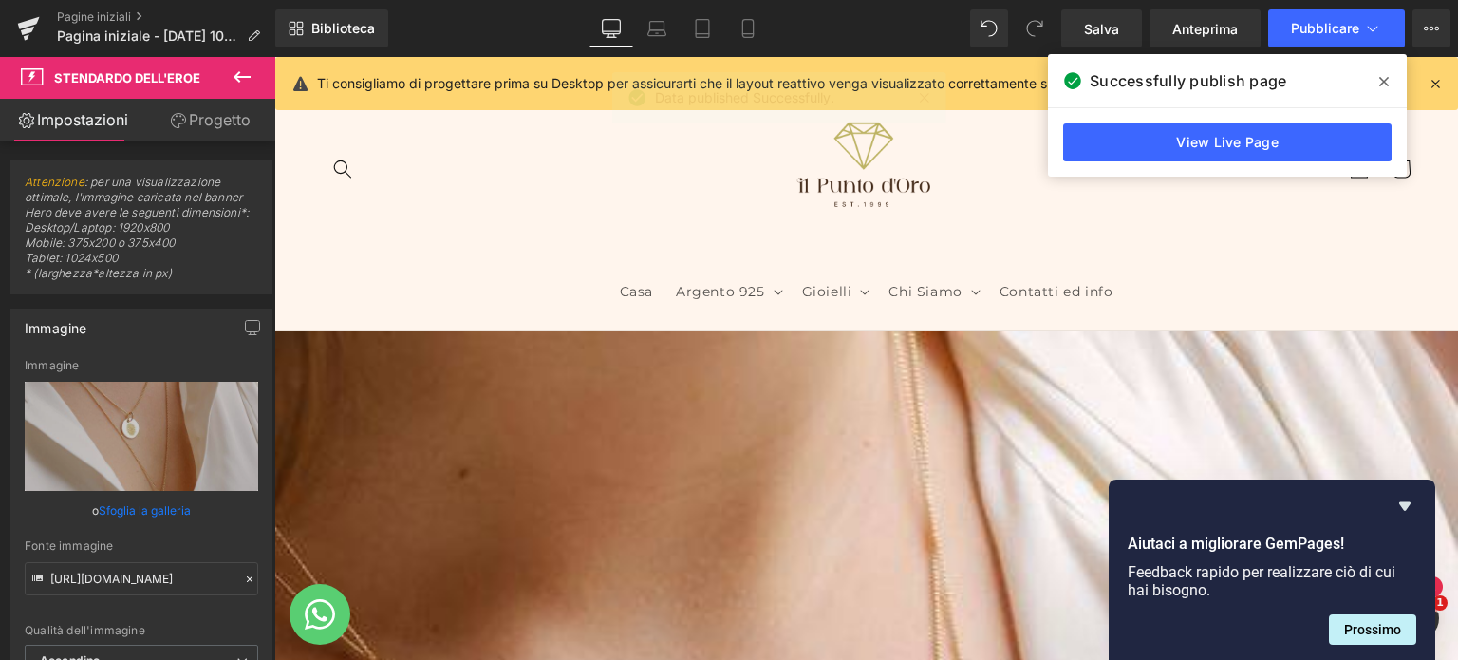
click at [1382, 78] on icon at bounding box center [1383, 81] width 9 height 15
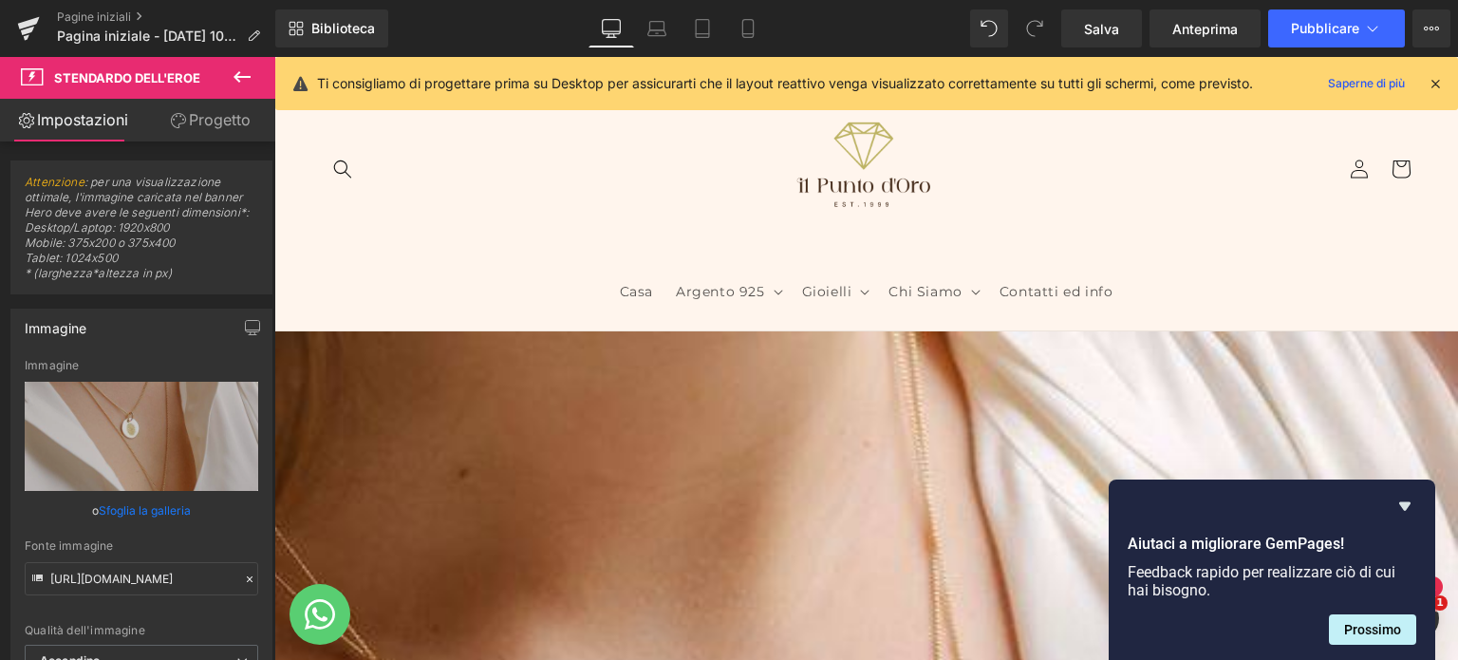
click at [1240, 258] on header "Casa Argento 925 Argento 925 Orecchini Bracciali [GEOGRAPHIC_DATA]" at bounding box center [865, 193] width 1183 height 273
